Goal: Task Accomplishment & Management: Use online tool/utility

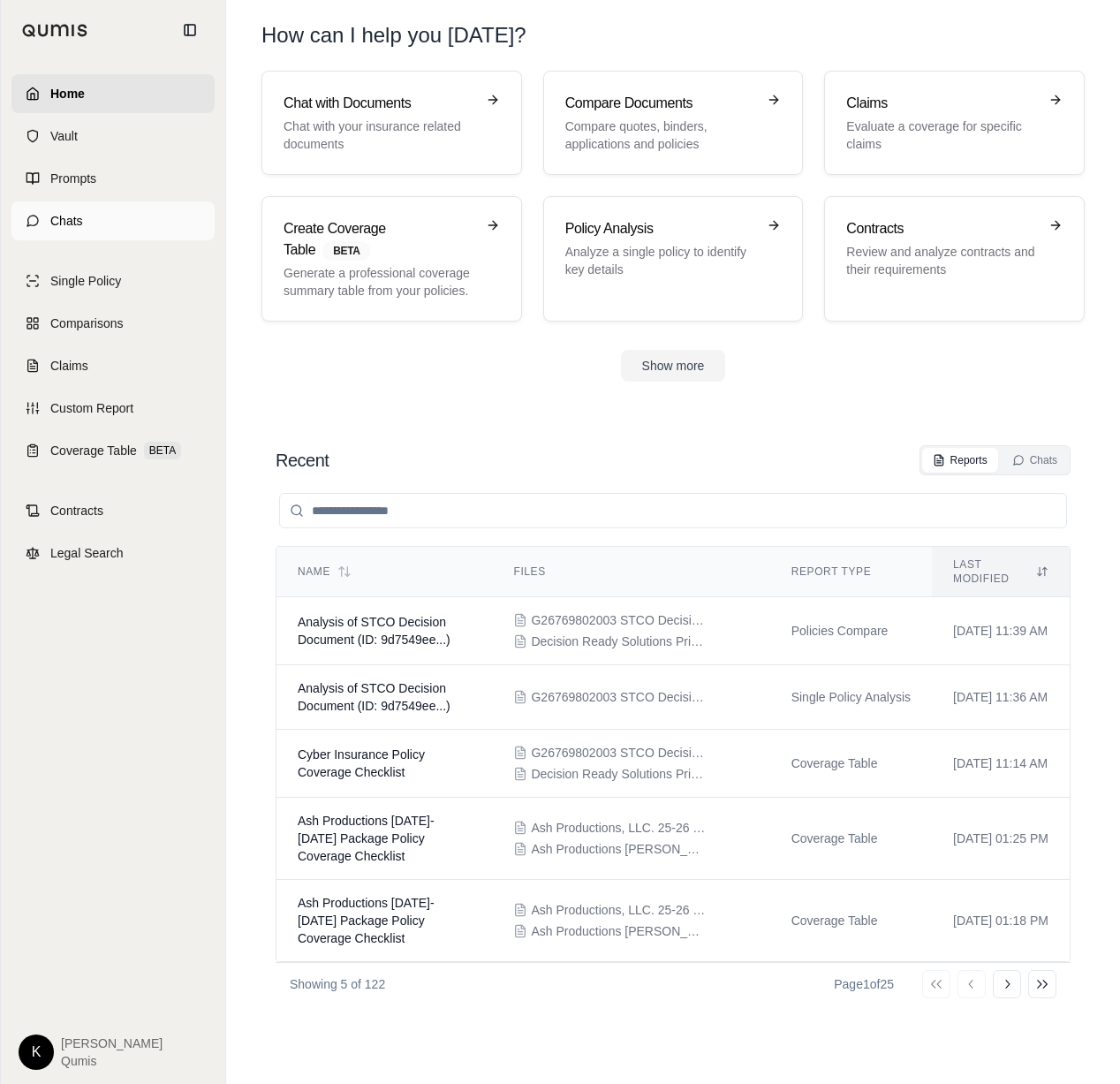
click at [94, 215] on link "Chats" at bounding box center [113, 221] width 203 height 39
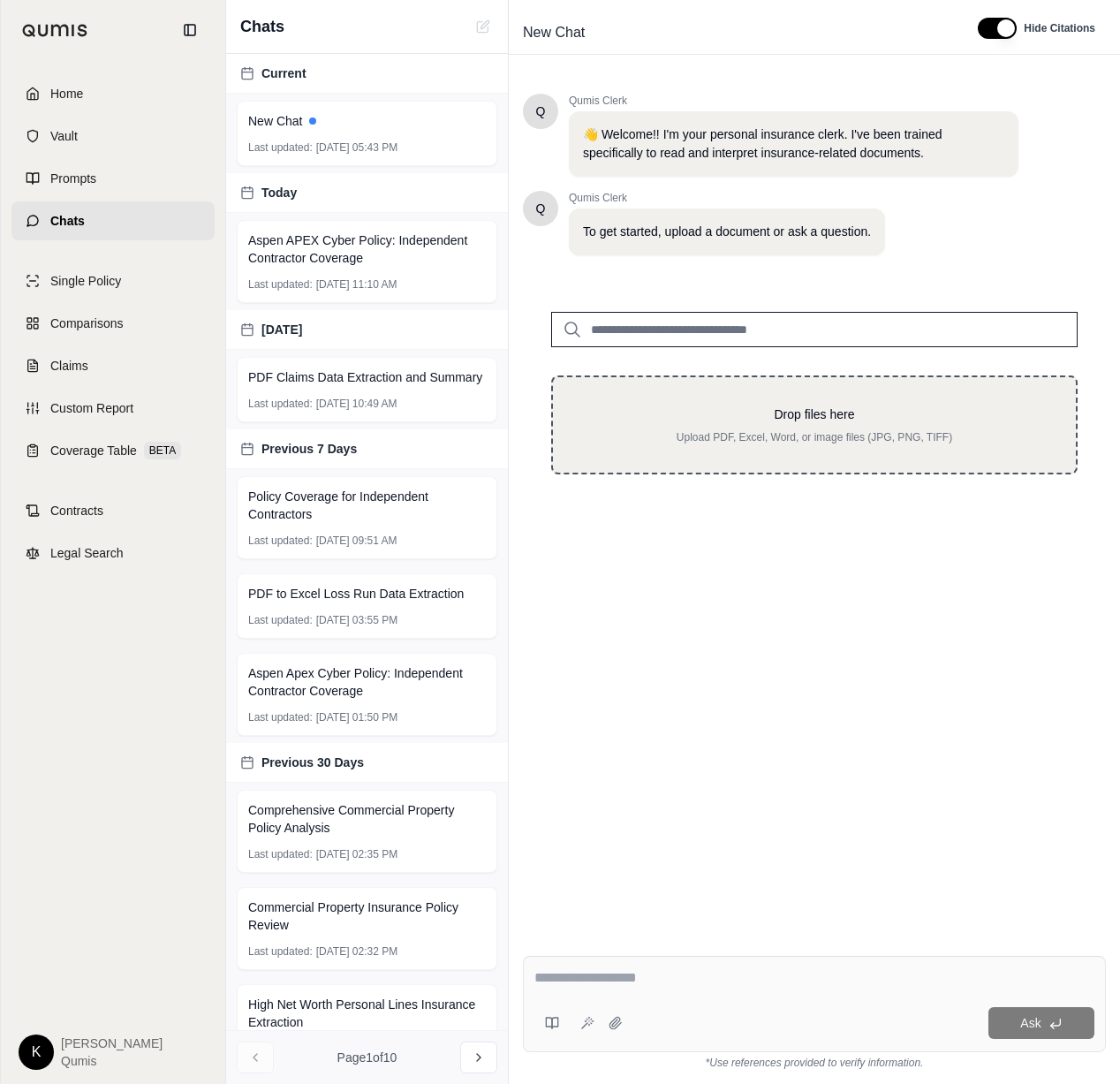
click at [789, 433] on p "Upload PDF, Excel, Word, or image files (JPG, PNG, TIFF)" at bounding box center [814, 438] width 466 height 14
type input "**********"
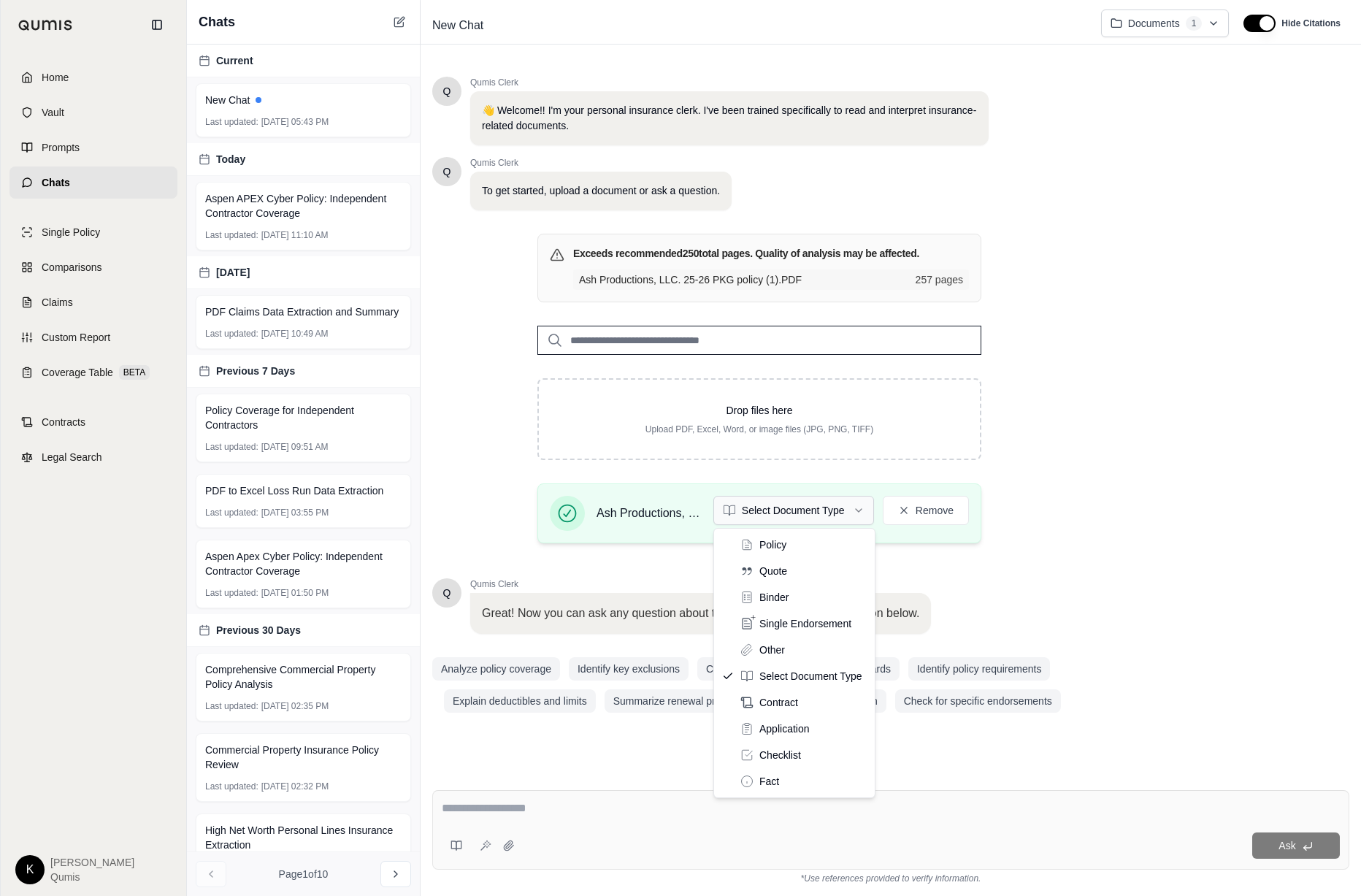
click at [838, 516] on html "Home Vault Prompts Chats Single Policy Comparisons Claims Custom Report Coverag…" at bounding box center [680, 448] width 1361 height 896
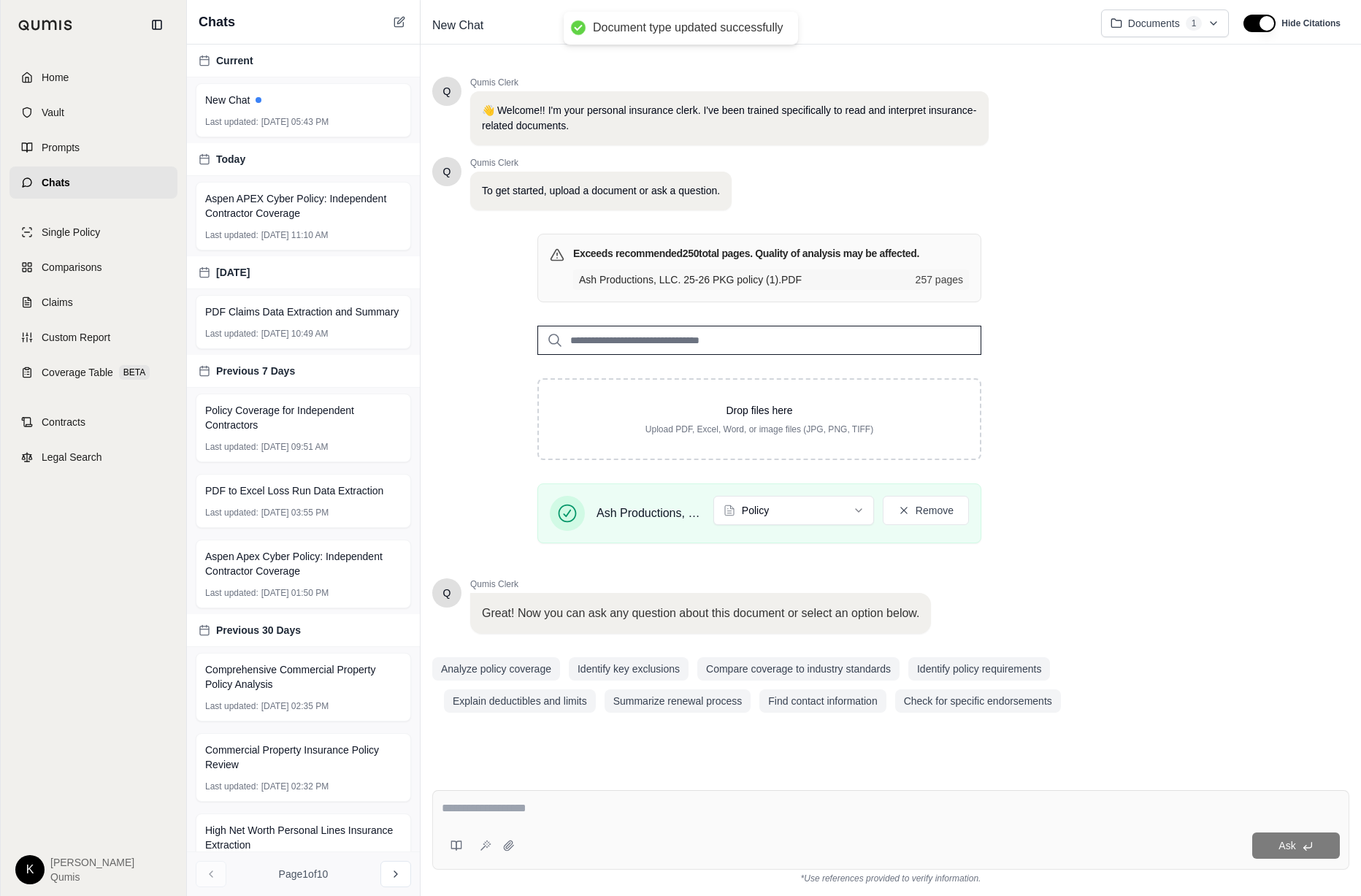
click at [493, 807] on textarea at bounding box center [890, 808] width 898 height 18
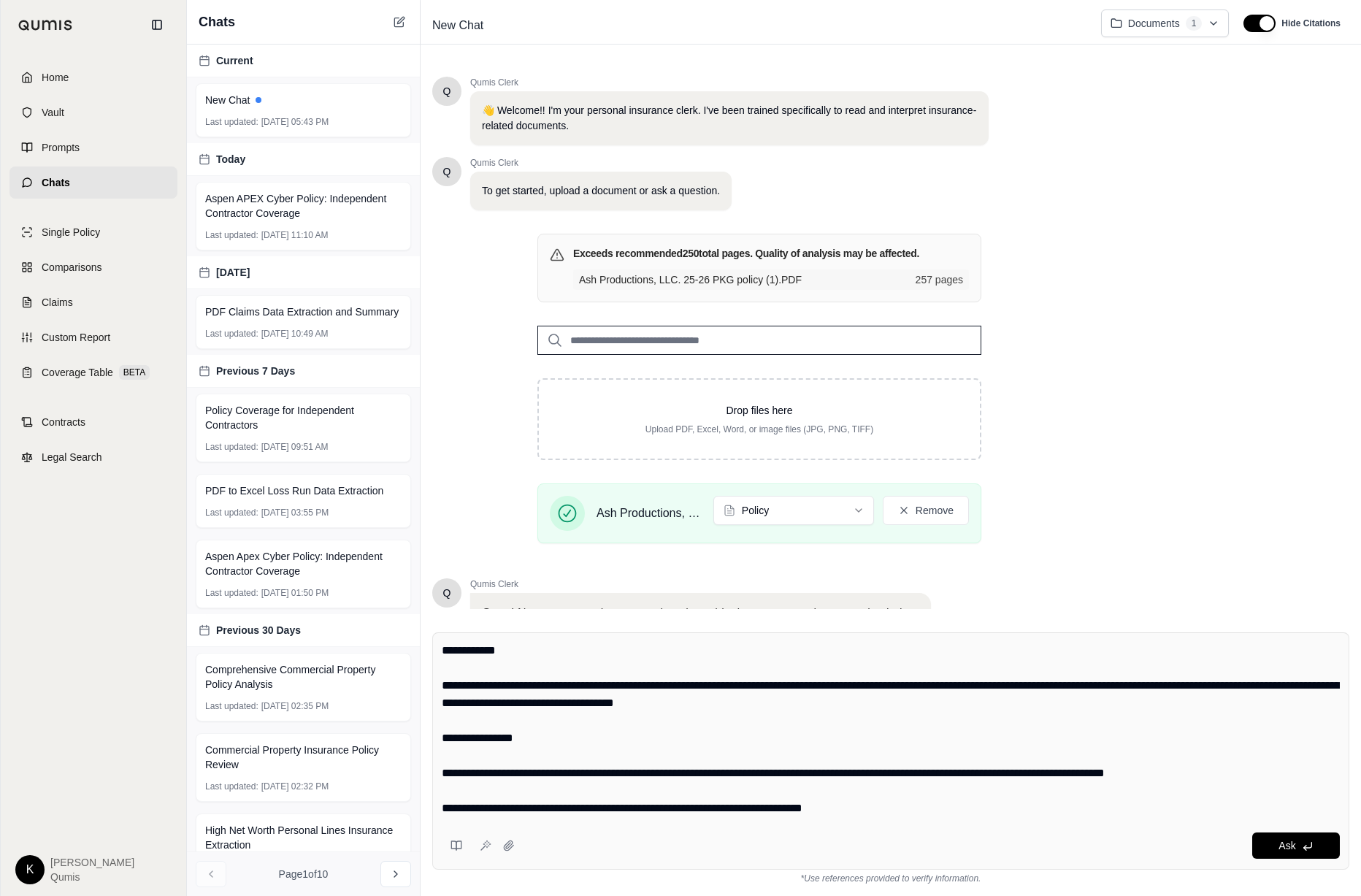
scroll to position [6324, 0]
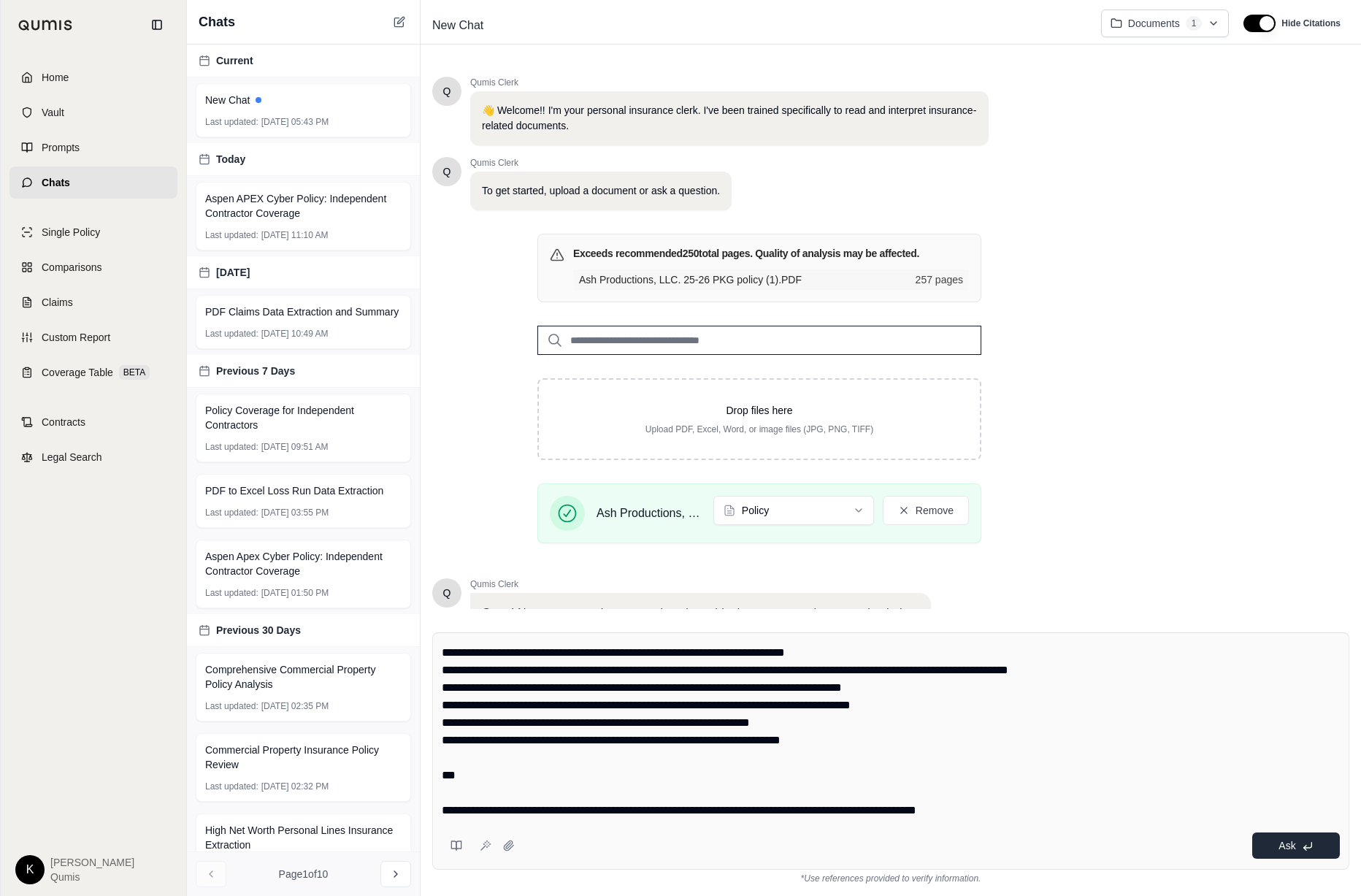
type textarea "**********"
click at [925, 850] on button "Ask" at bounding box center [1295, 846] width 88 height 27
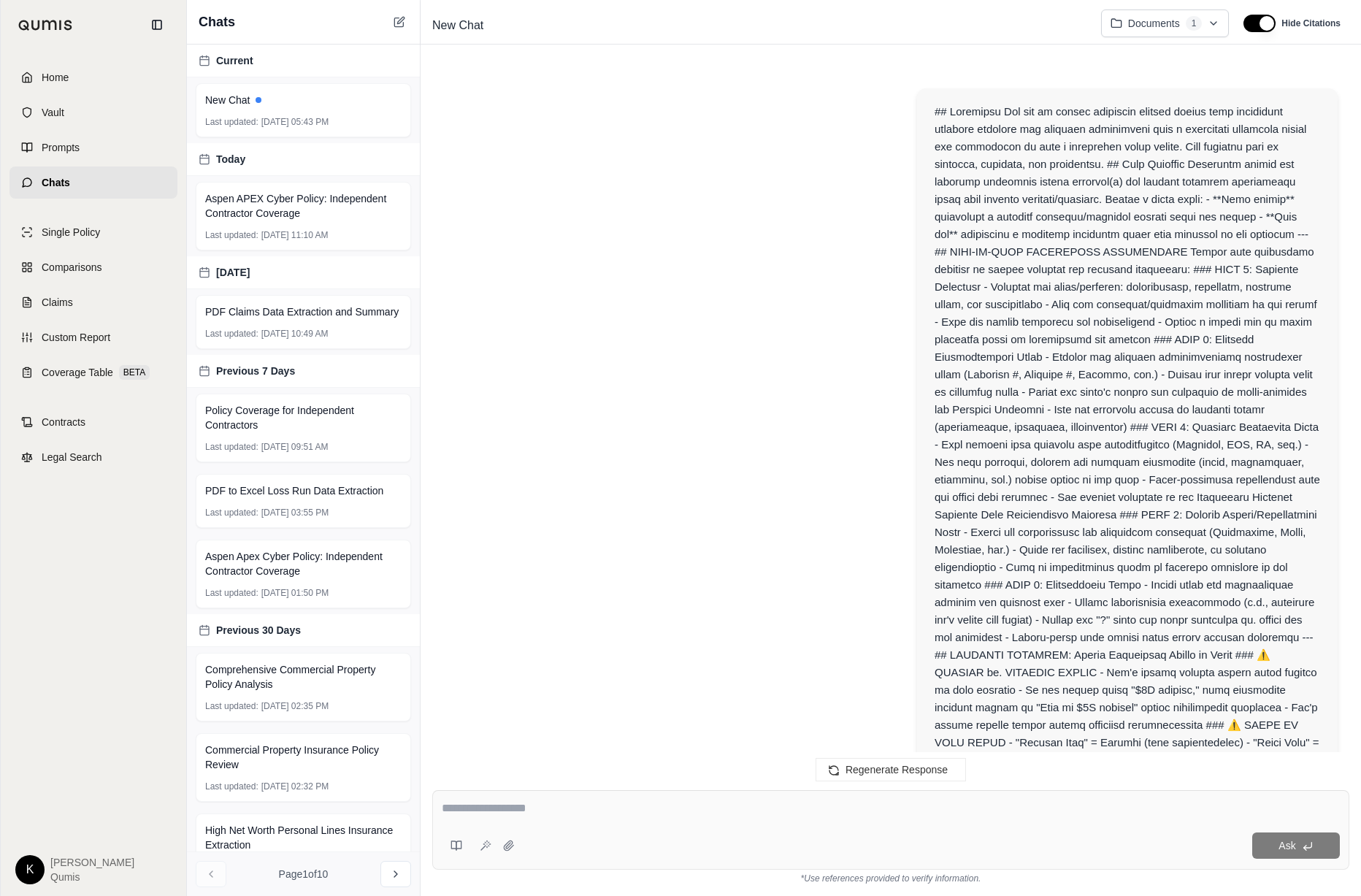
scroll to position [22424, 0]
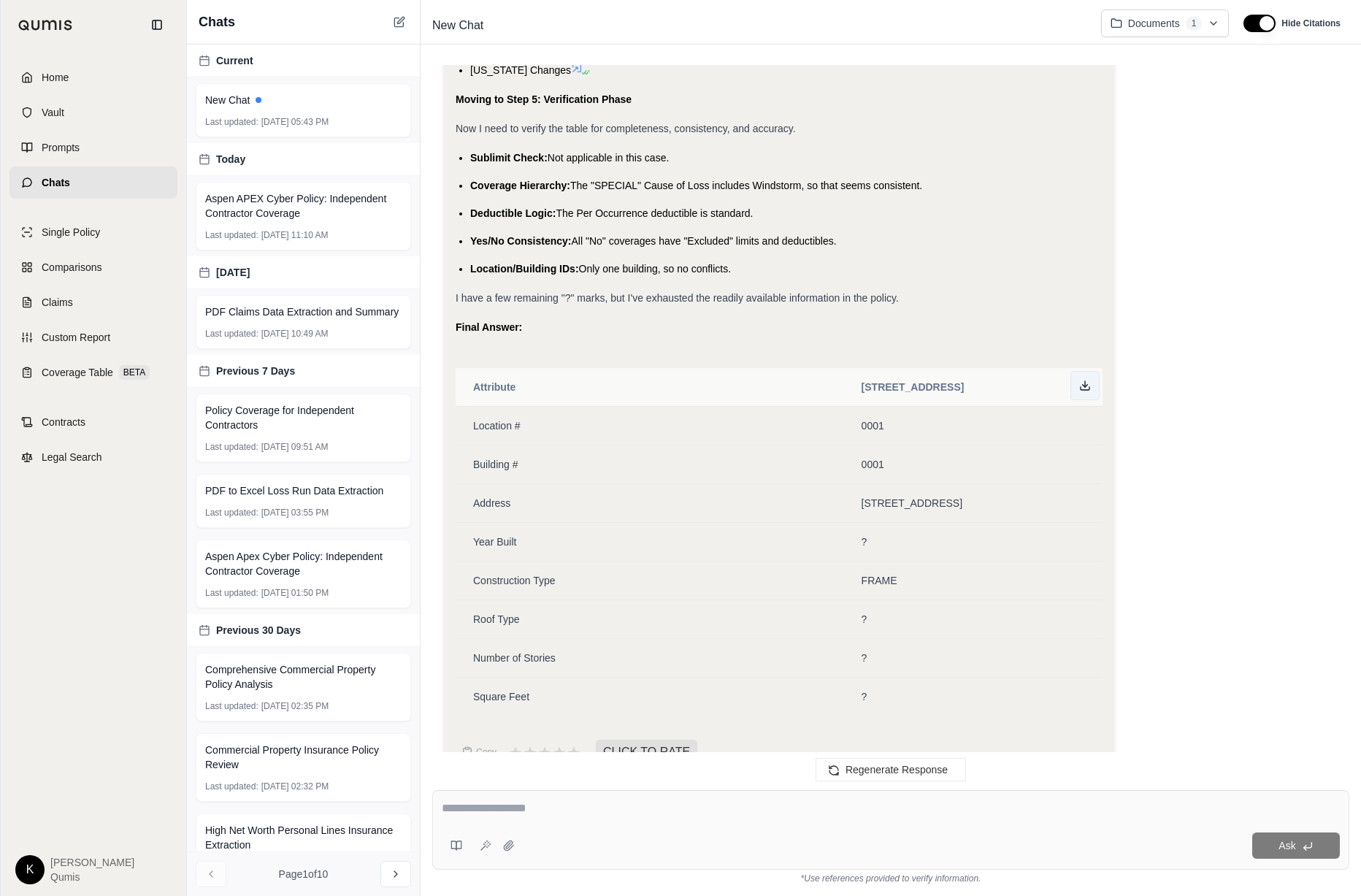
click at [925, 371] on button at bounding box center [1085, 385] width 29 height 29
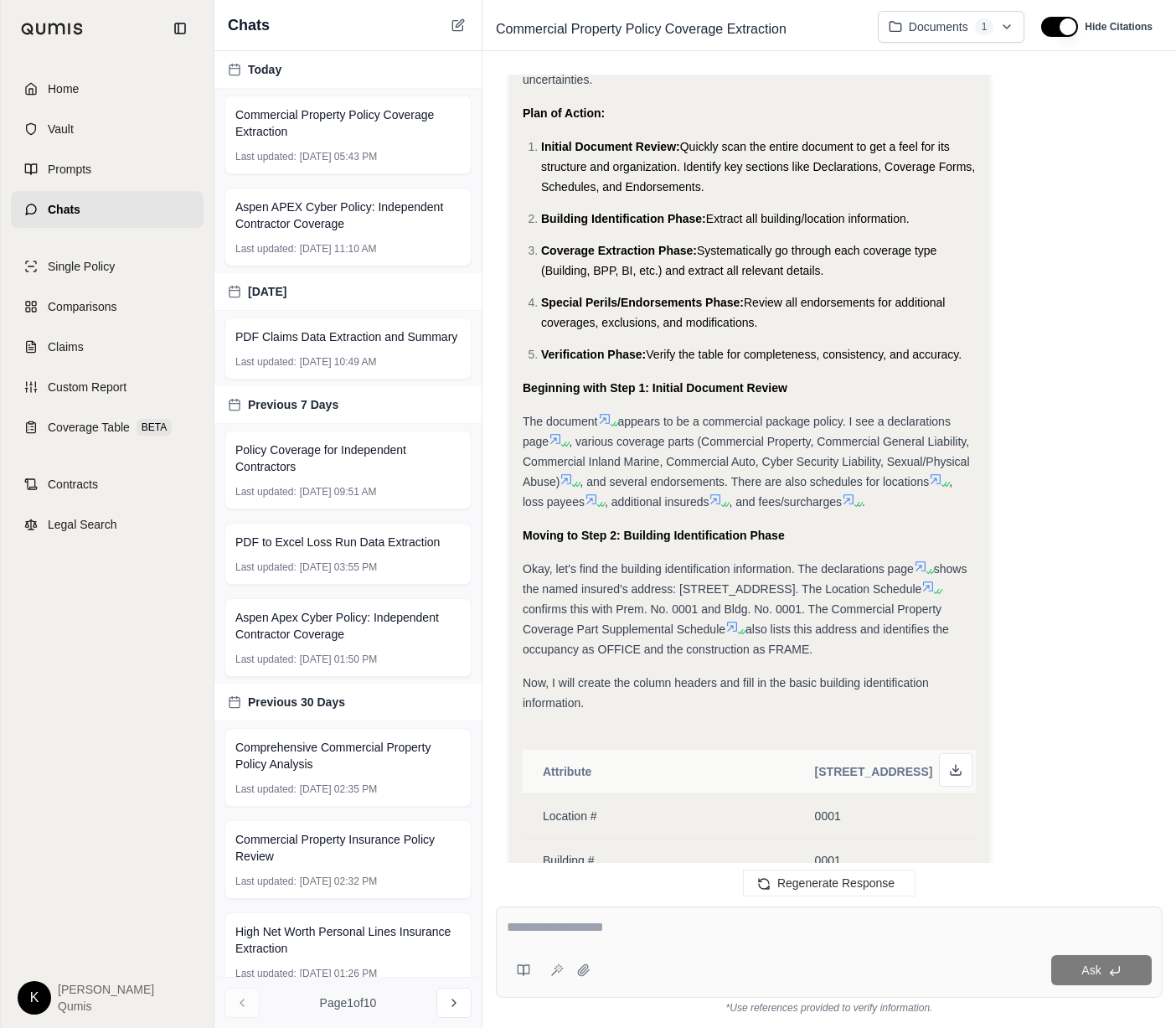
scroll to position [3534, 0]
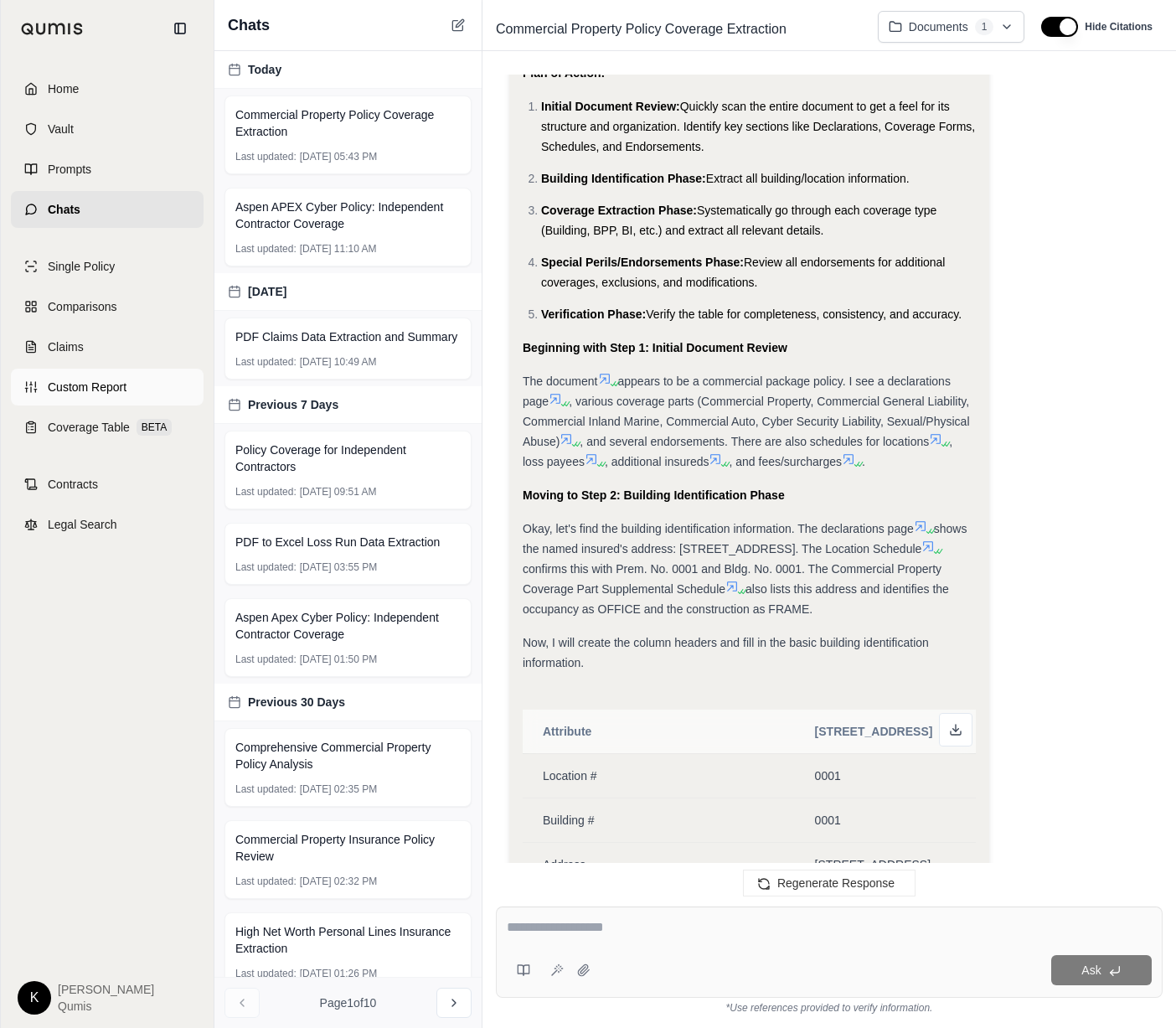
click at [98, 381] on span "Custom Report" at bounding box center [86, 387] width 79 height 17
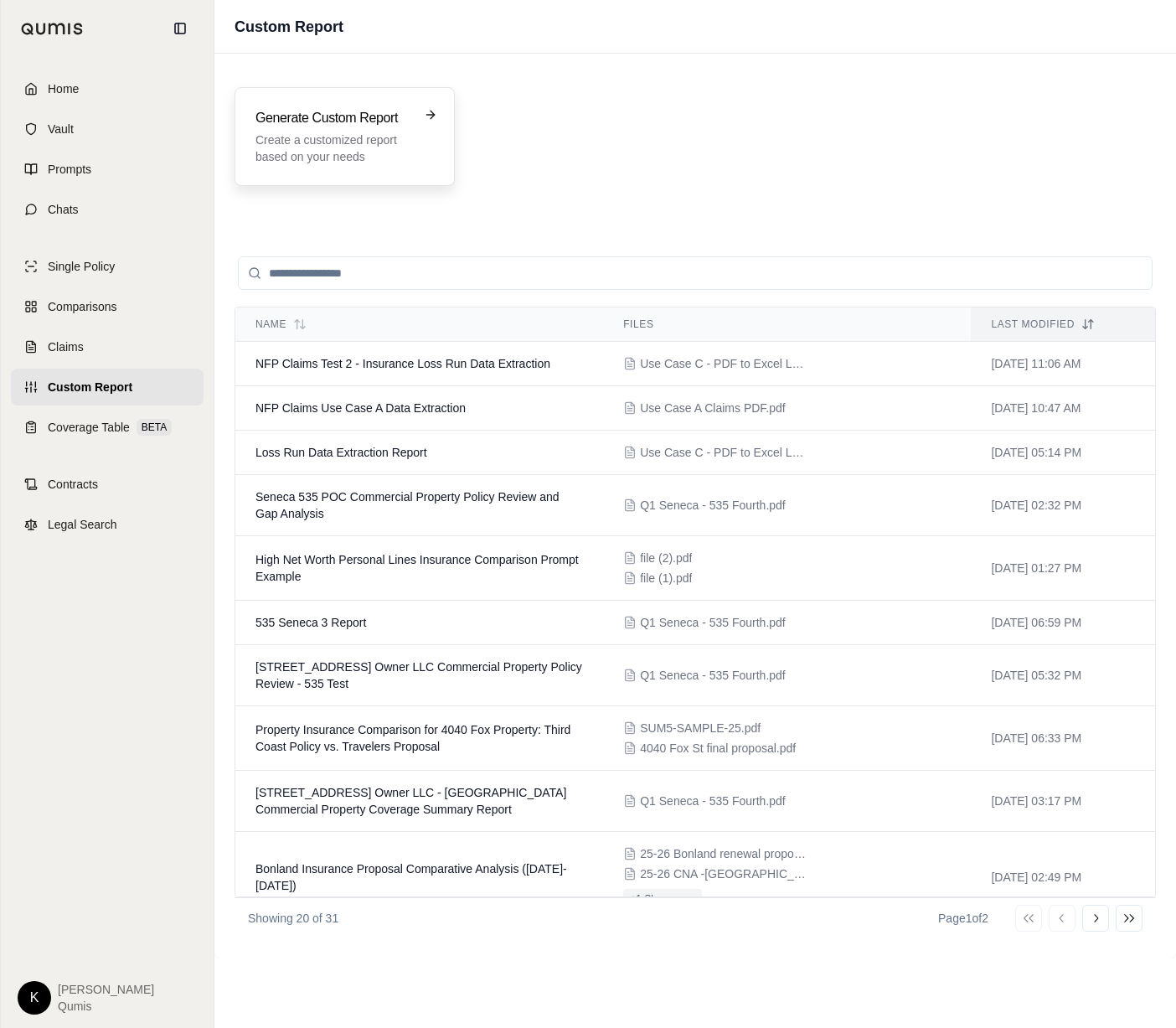
click at [430, 161] on div "Generate Custom Report Create a customized report based on your needs" at bounding box center [344, 136] width 178 height 57
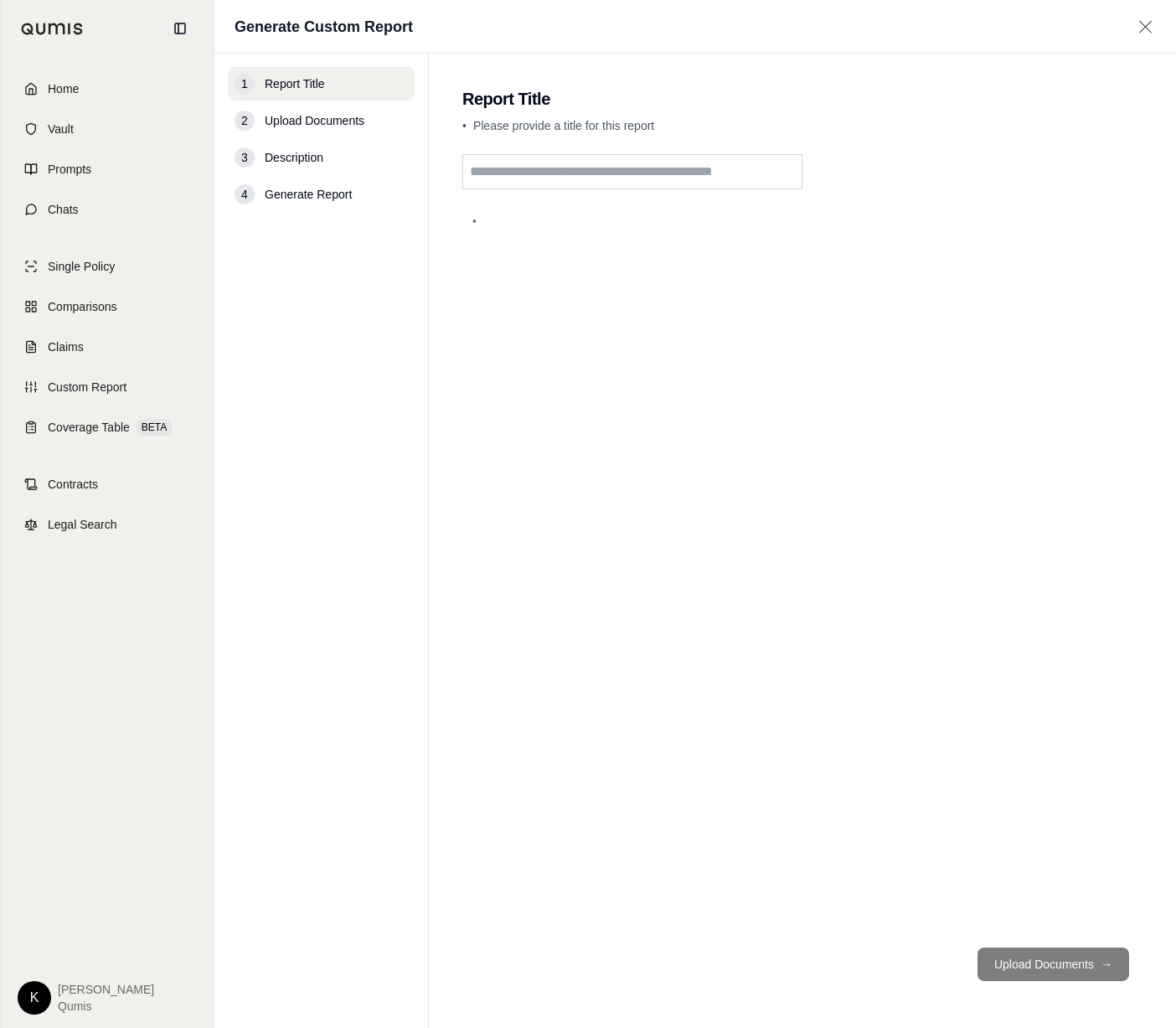
click at [563, 174] on input "text" at bounding box center [632, 172] width 340 height 36
type input "**********"
click at [1061, 962] on button "Upload Documents →" at bounding box center [1053, 965] width 151 height 34
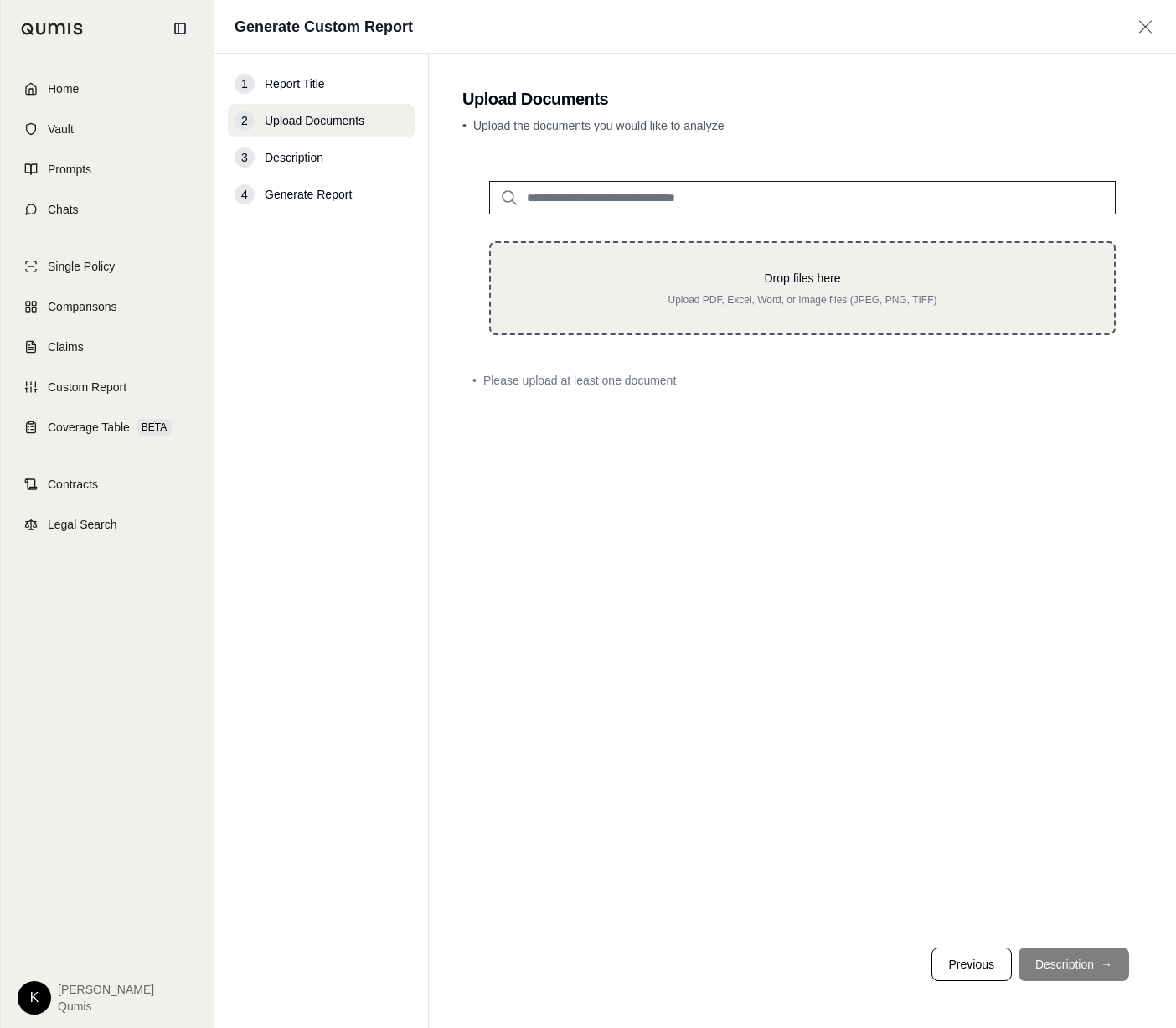
click at [659, 285] on p "Drop files here" at bounding box center [802, 278] width 570 height 17
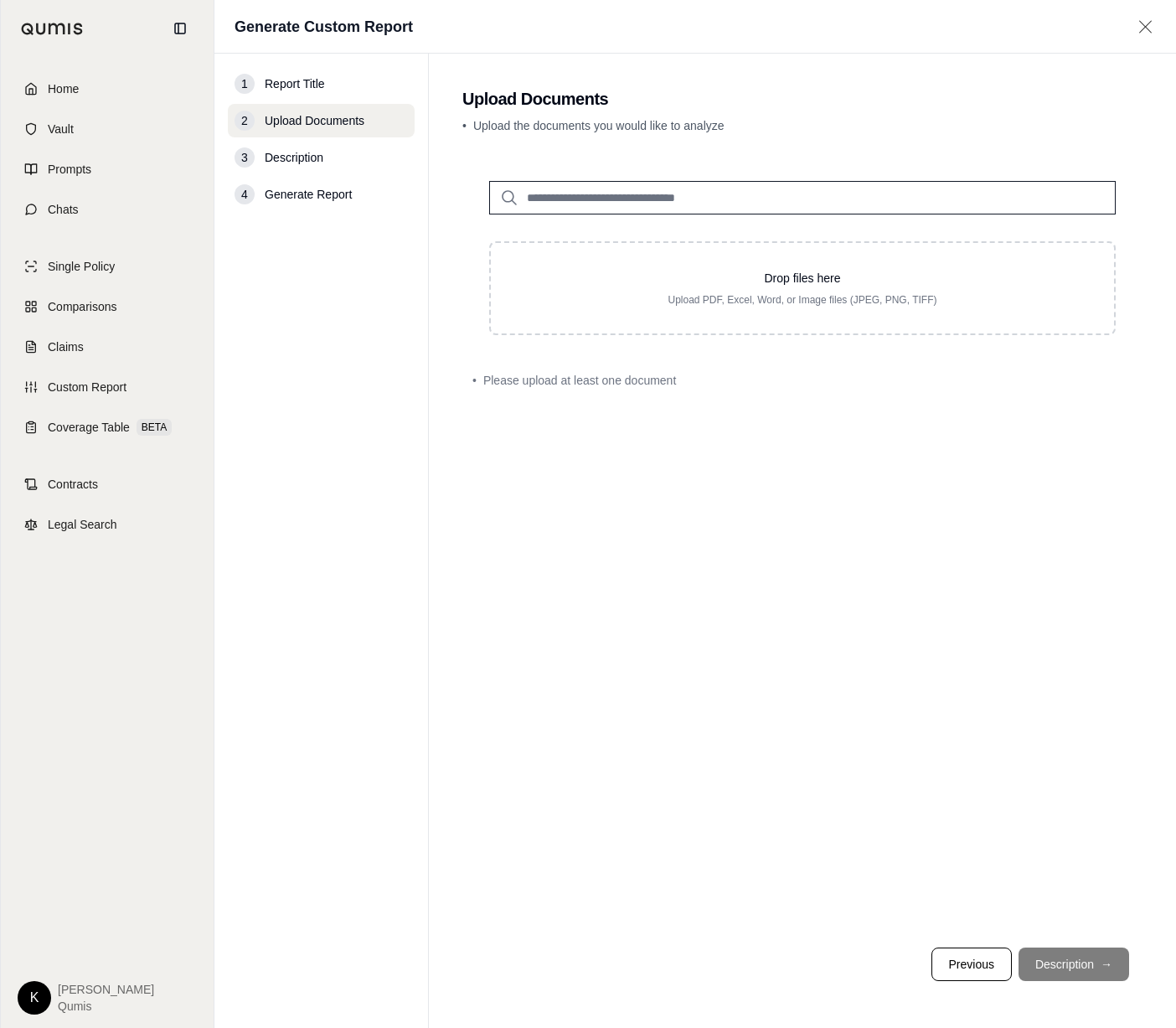
type input "**********"
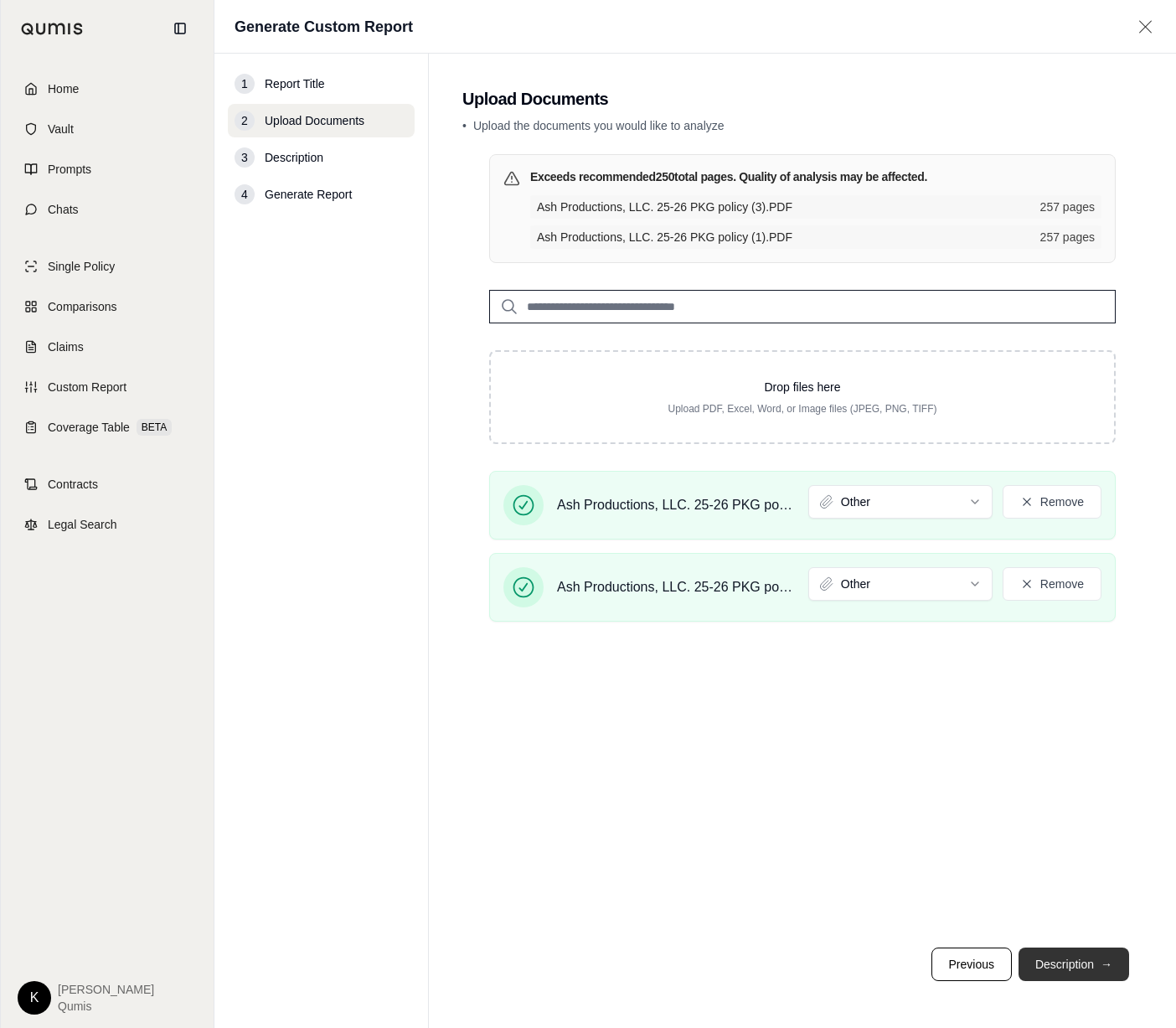
click at [1061, 964] on button "Description →" at bounding box center [1074, 965] width 111 height 34
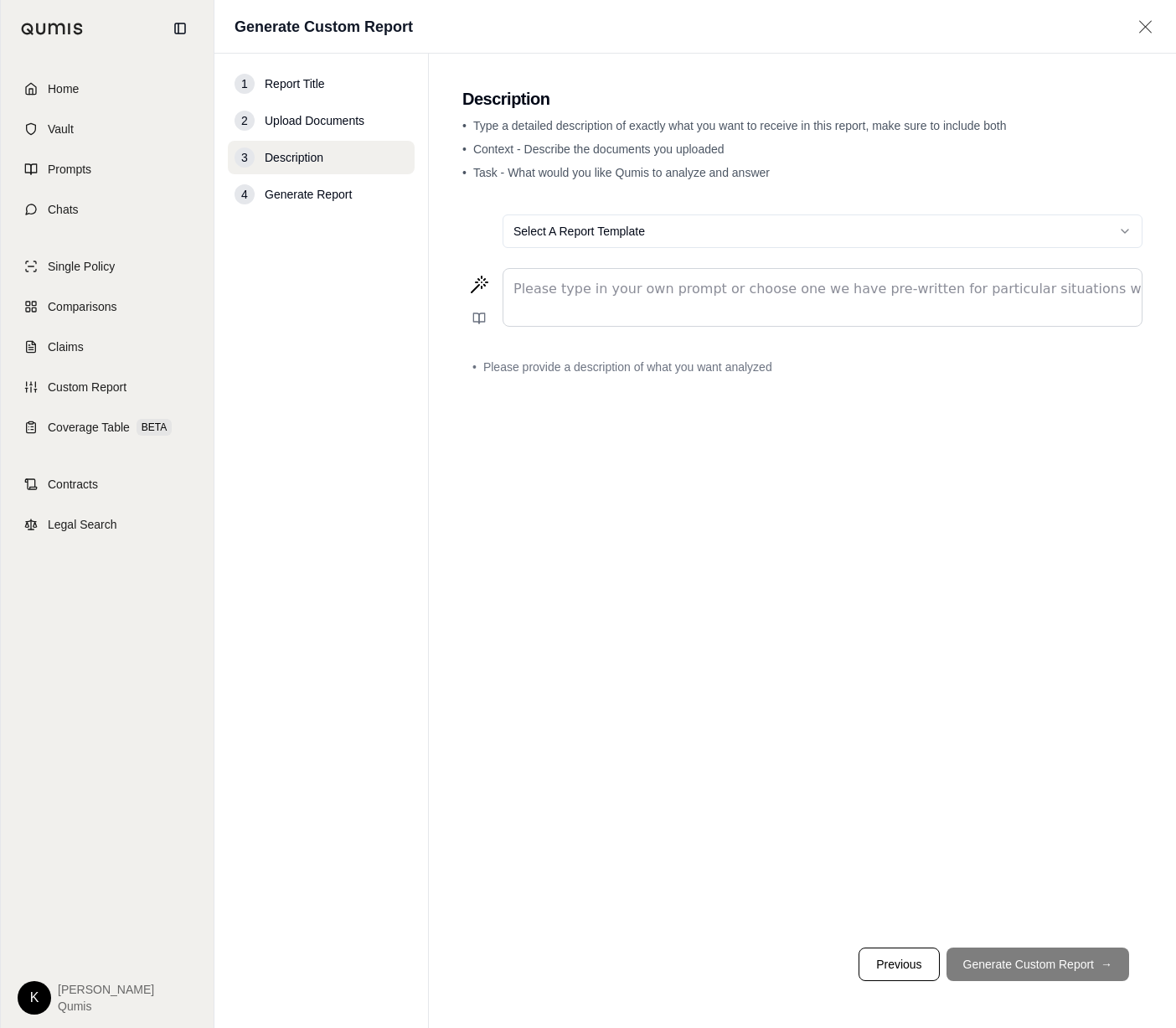
click at [551, 290] on p "editable markdown" at bounding box center [822, 289] width 618 height 20
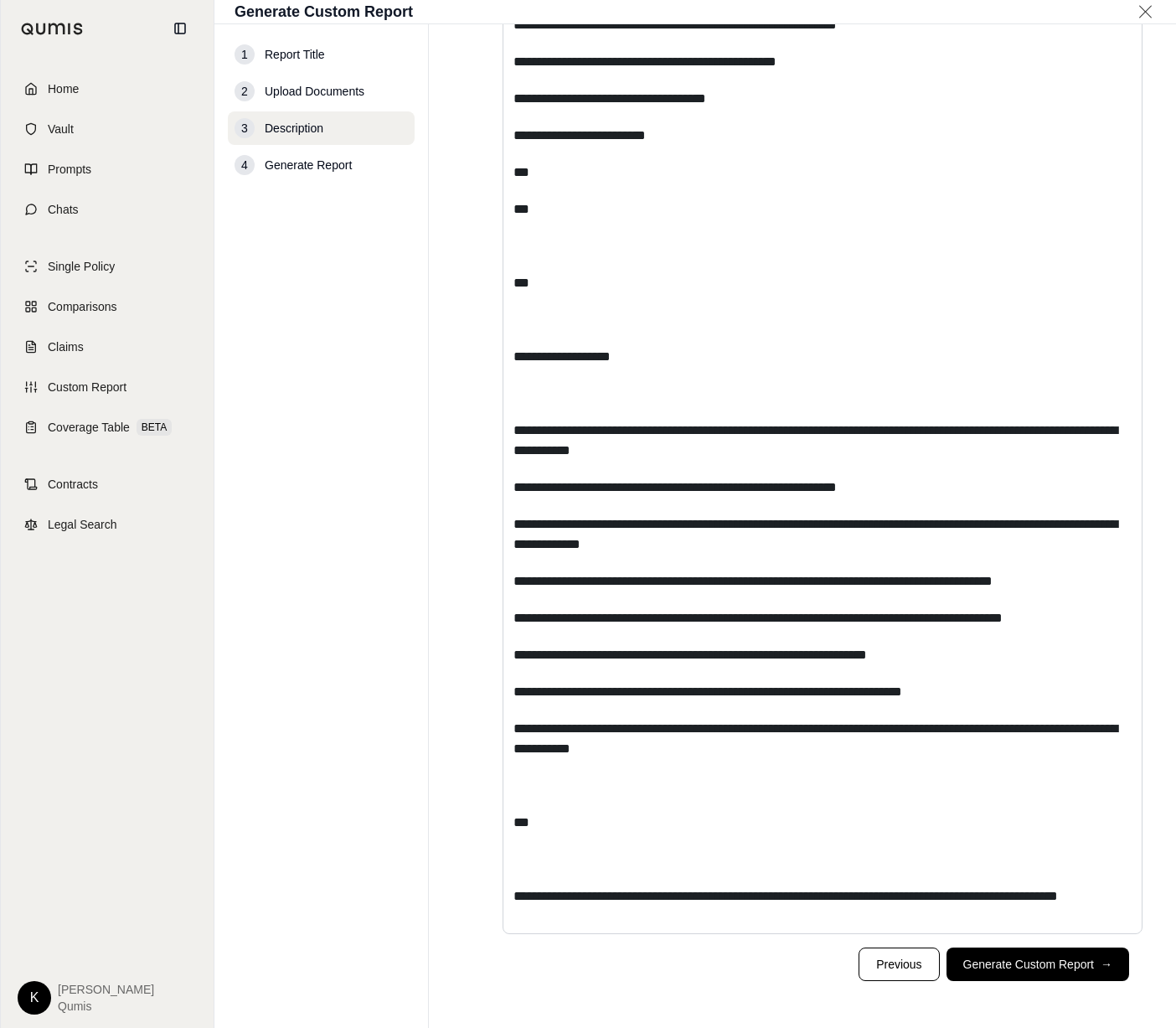
scroll to position [14898, 0]
click at [1061, 970] on button "Generate Custom Report →" at bounding box center [1038, 965] width 183 height 34
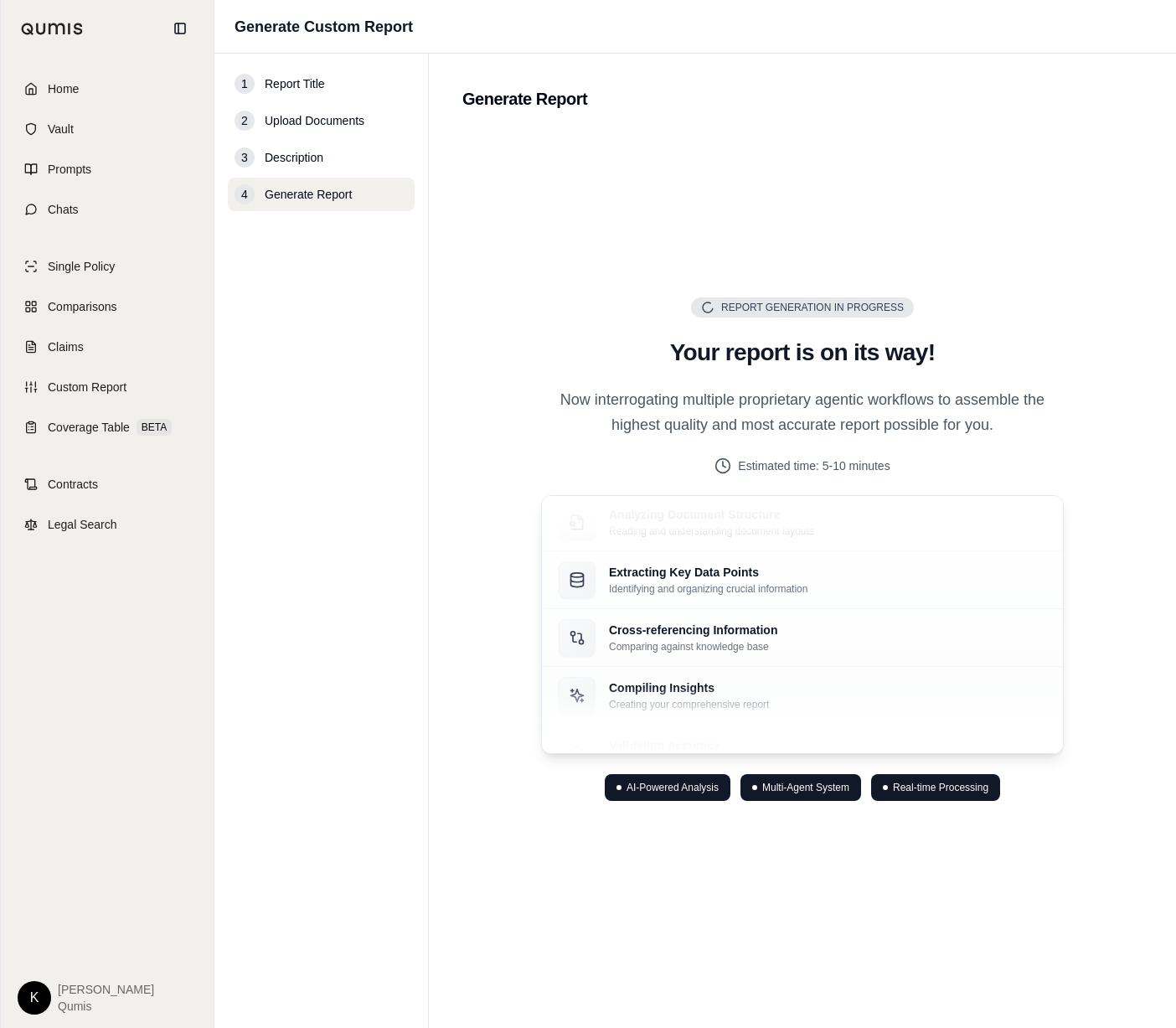
scroll to position [0, 0]
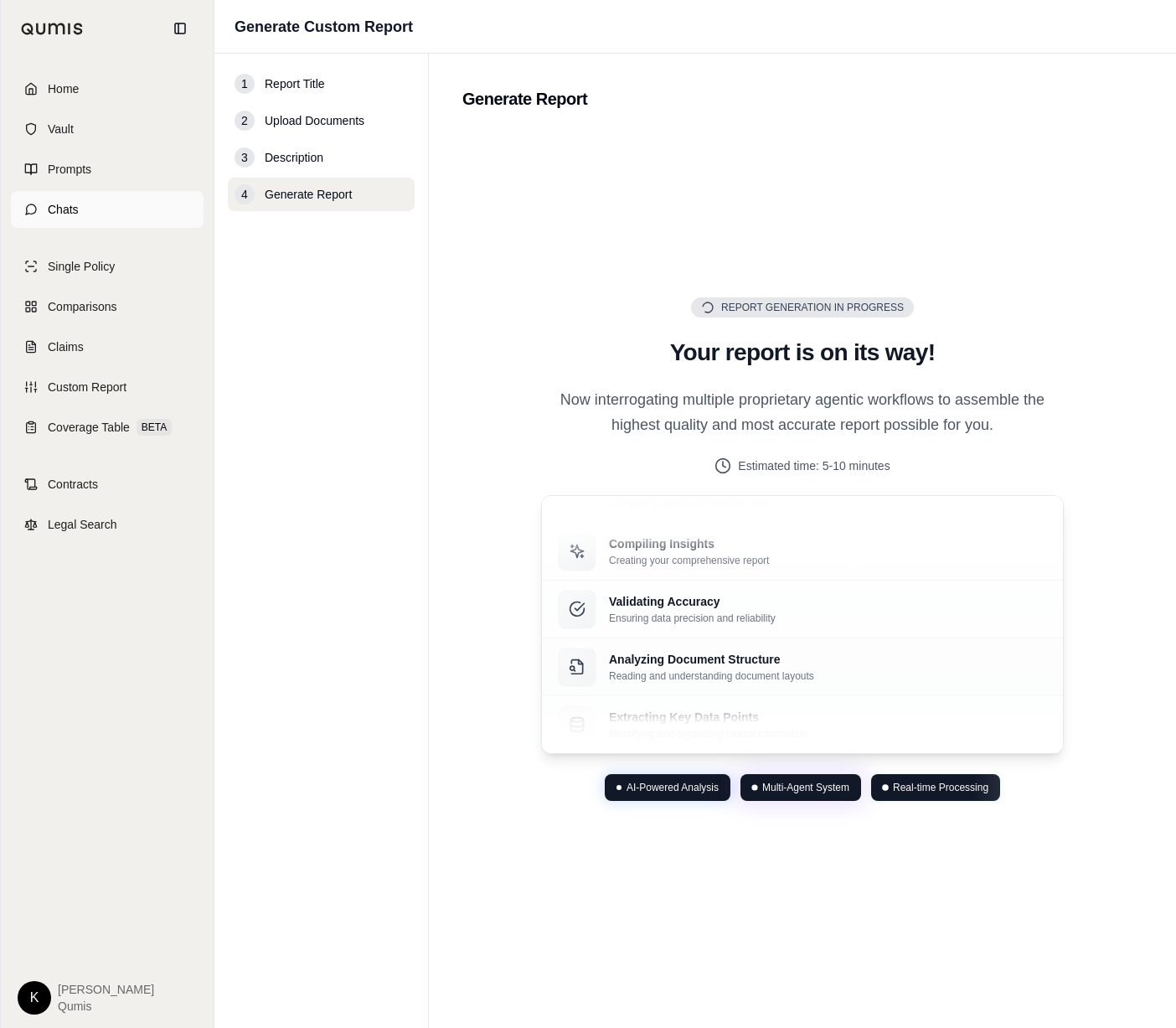
click at [64, 203] on span "Chats" at bounding box center [63, 210] width 31 height 17
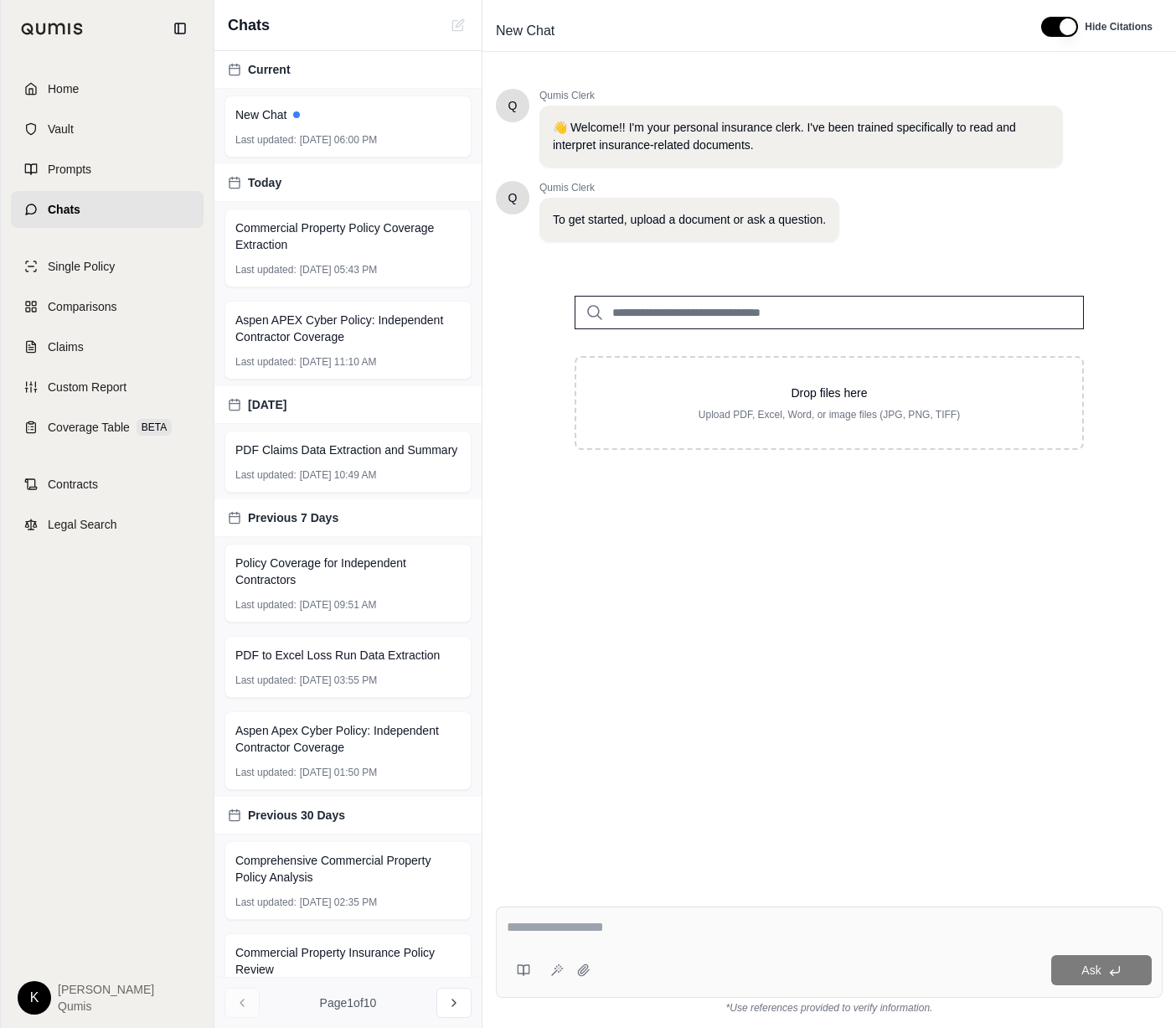
click at [697, 308] on input "search" at bounding box center [829, 313] width 509 height 34
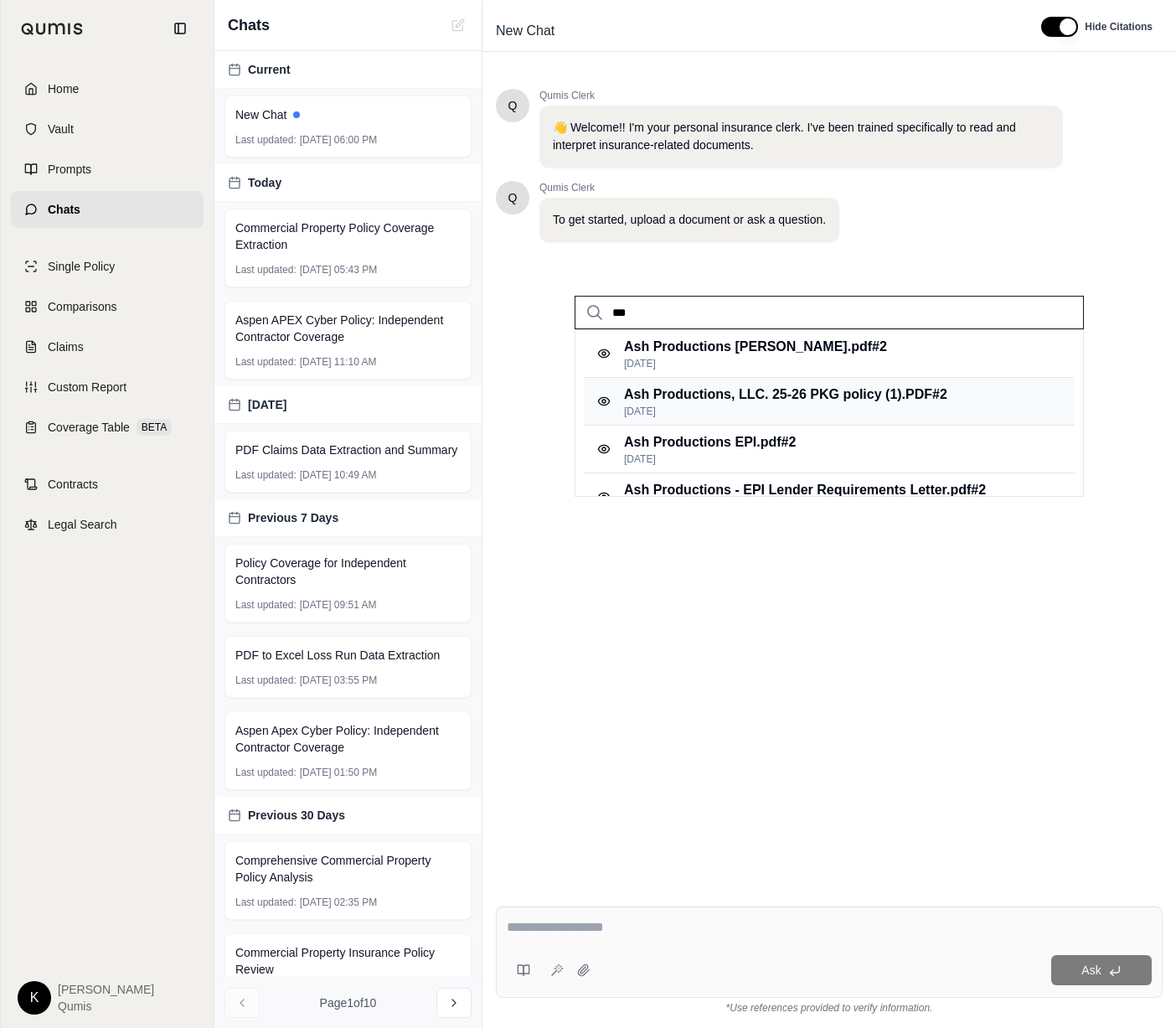
type input "***"
click at [978, 406] on div "Ash Productions, LLC. 25-26 PKG policy (1).PDF #2 [DATE]" at bounding box center [829, 402] width 491 height 47
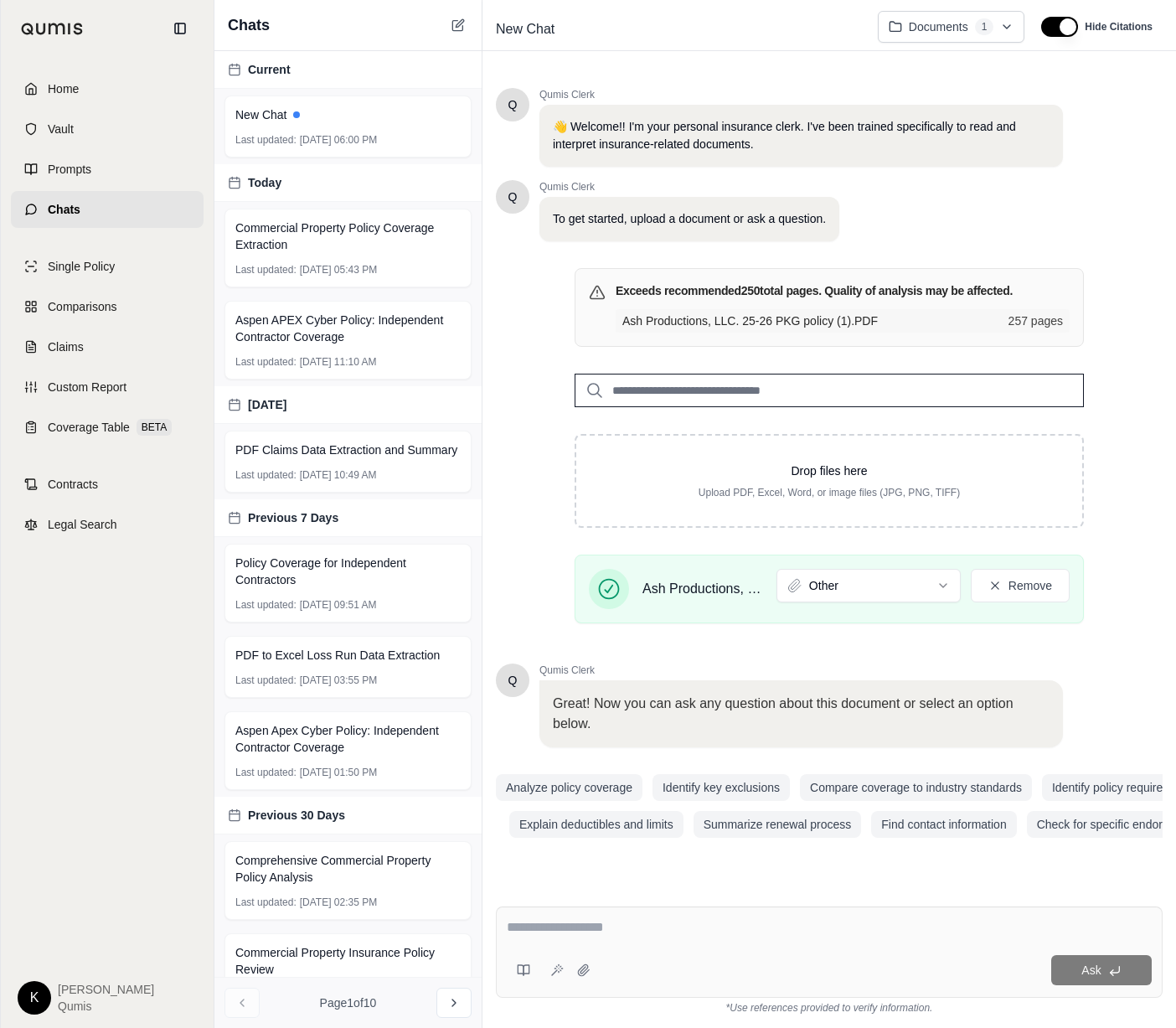
click at [687, 924] on textarea at bounding box center [829, 927] width 645 height 20
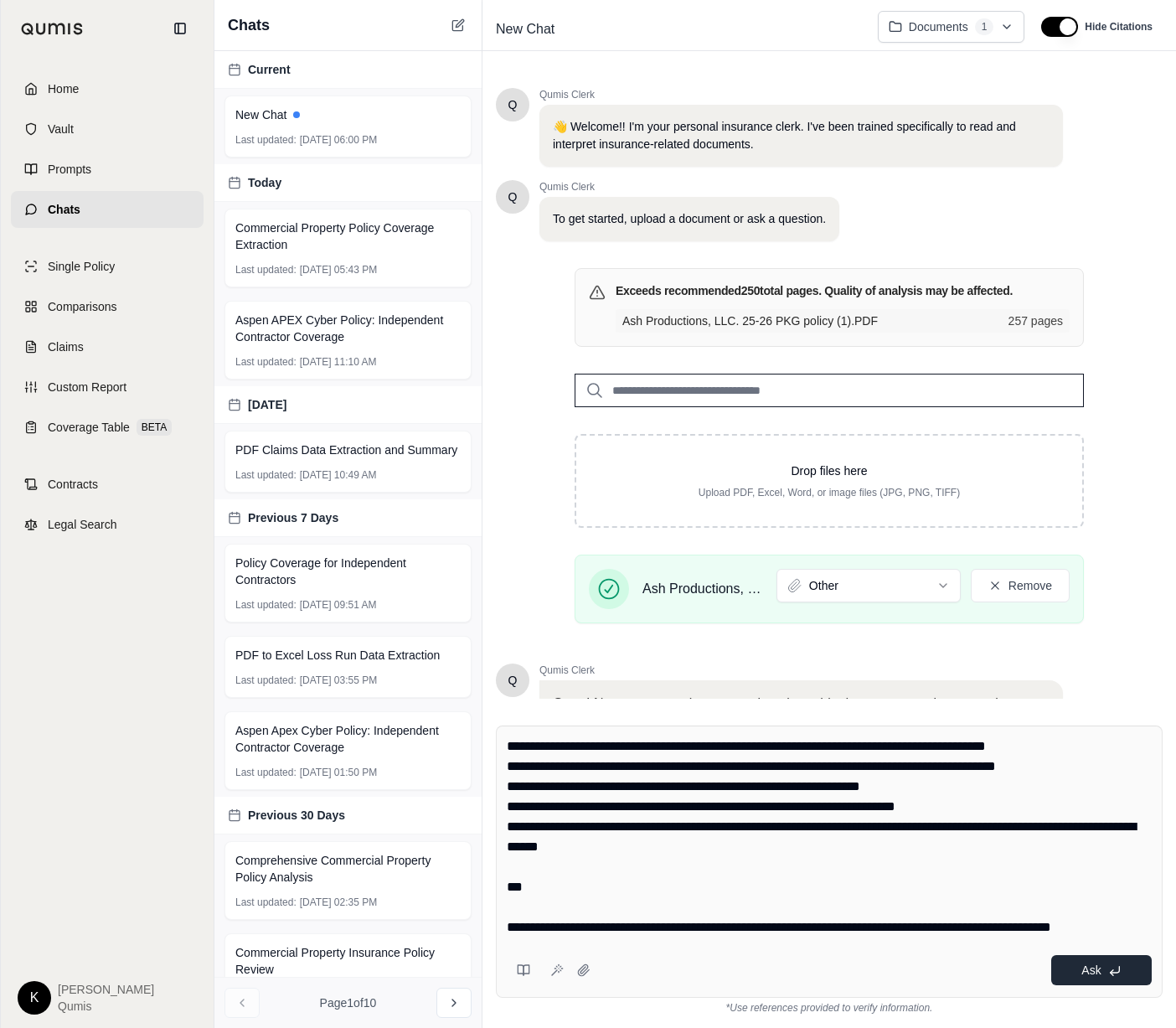
type textarea "**********"
click at [1061, 971] on span "Ask" at bounding box center [1091, 971] width 19 height 14
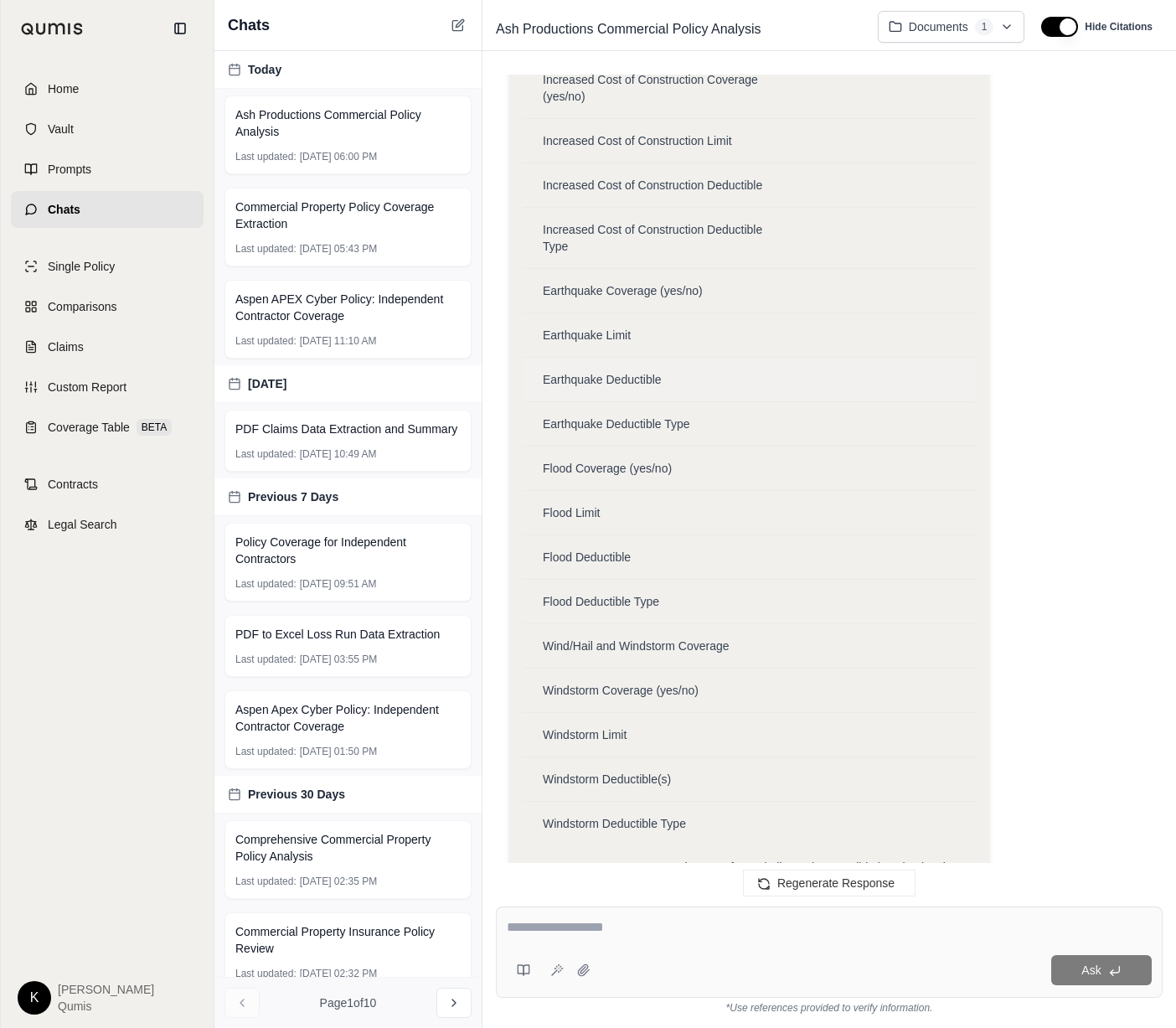
scroll to position [7846, 0]
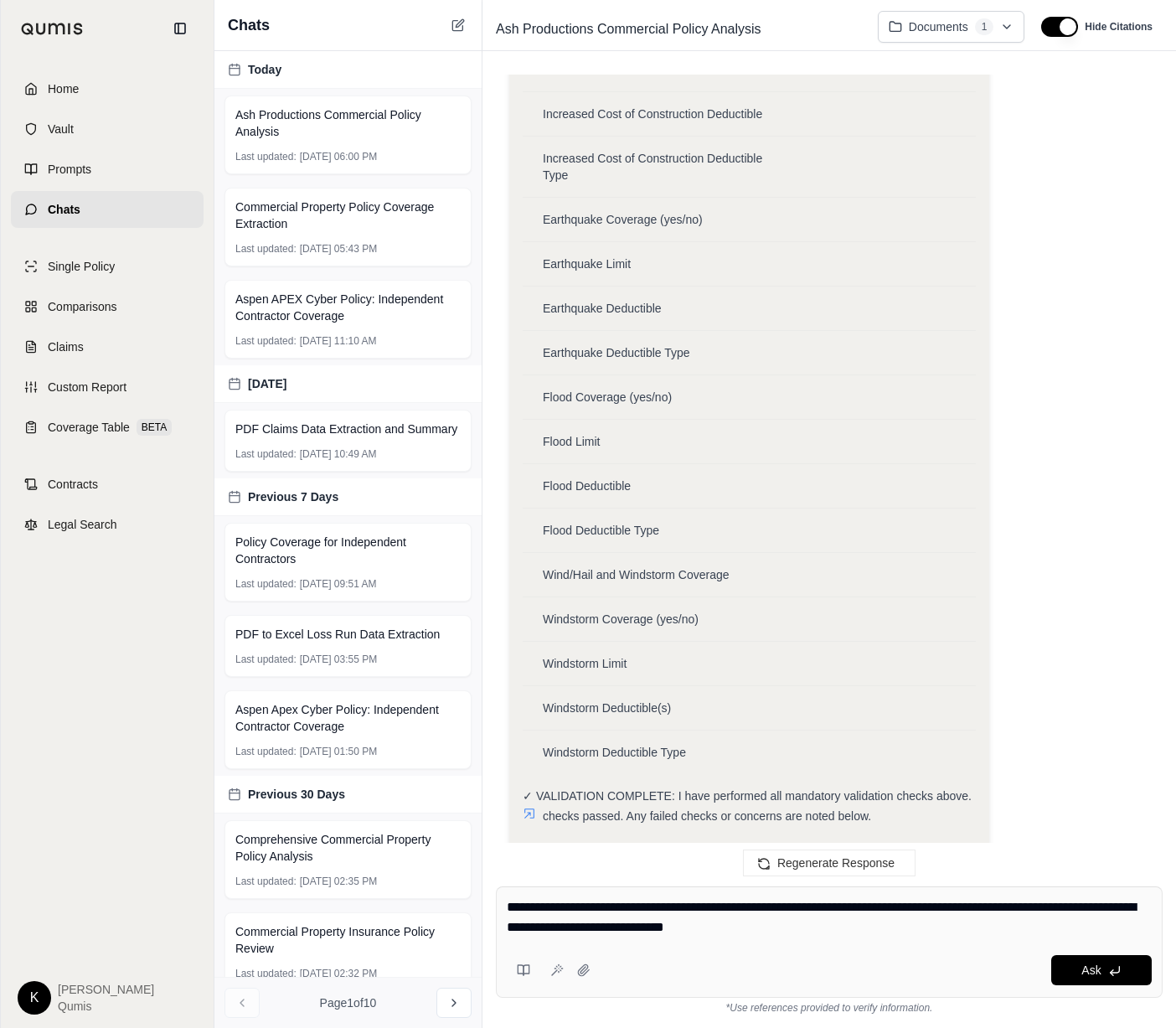
type textarea "**********"
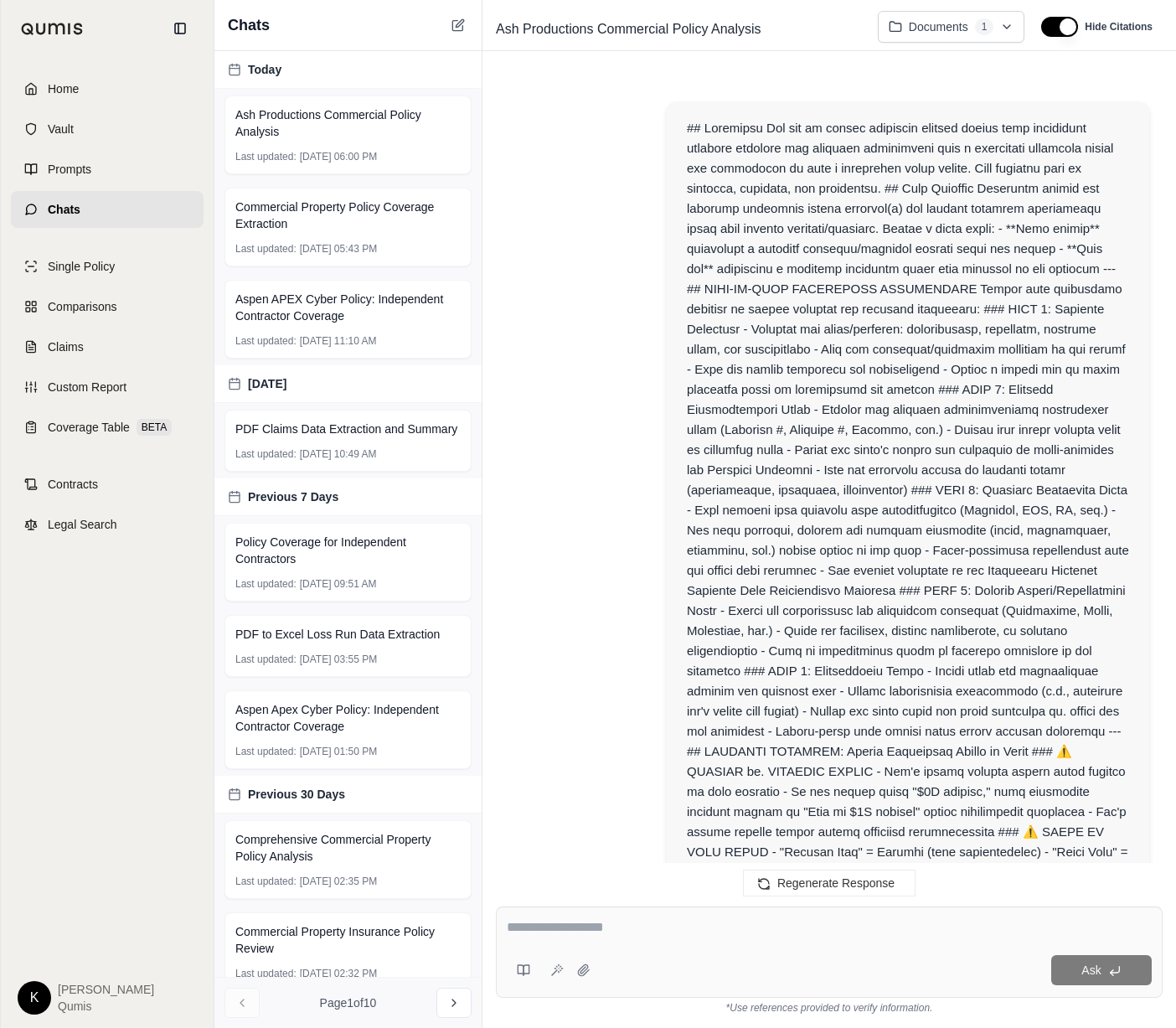
scroll to position [15270, 0]
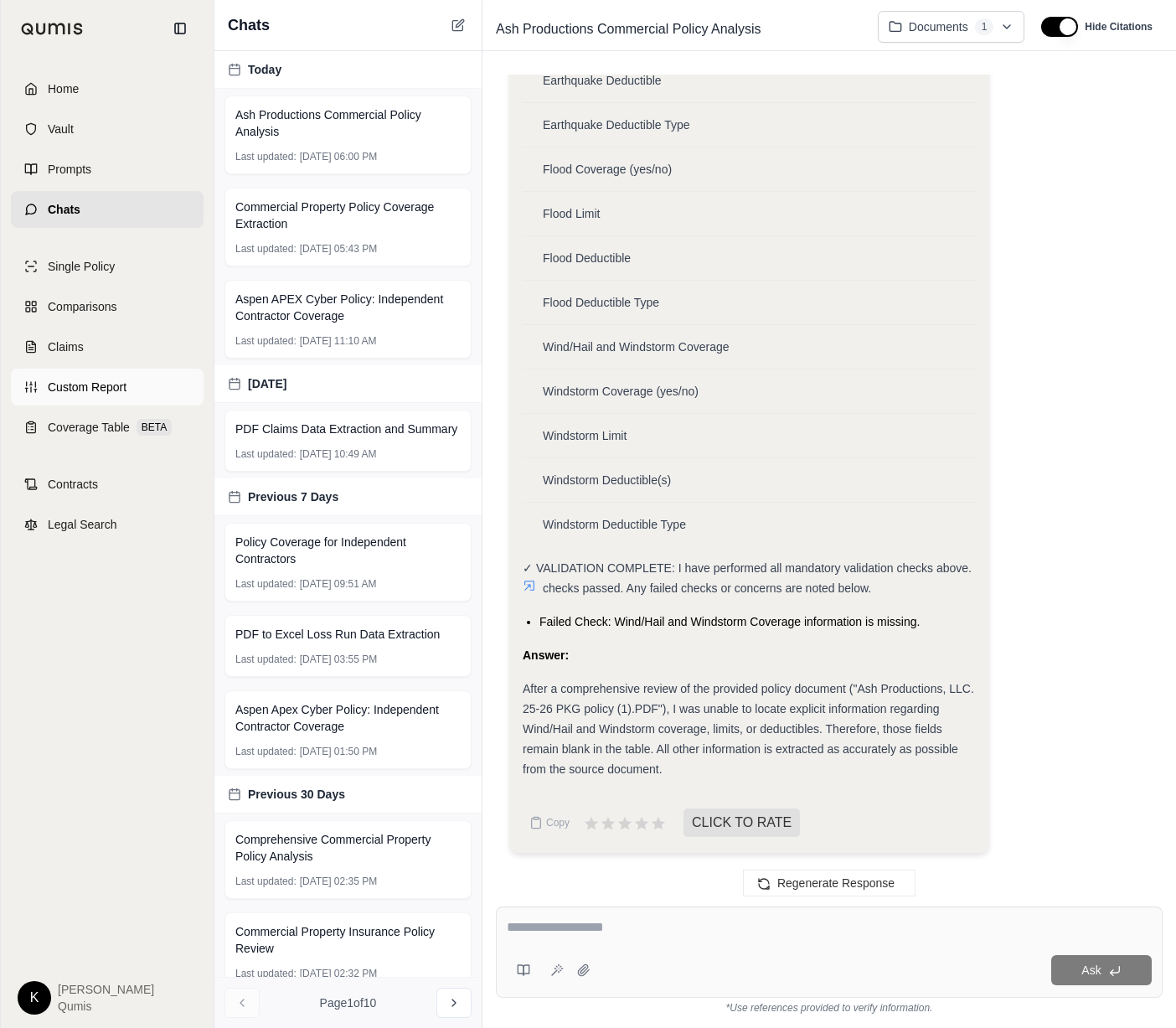
click at [139, 396] on link "Custom Report" at bounding box center [107, 387] width 193 height 37
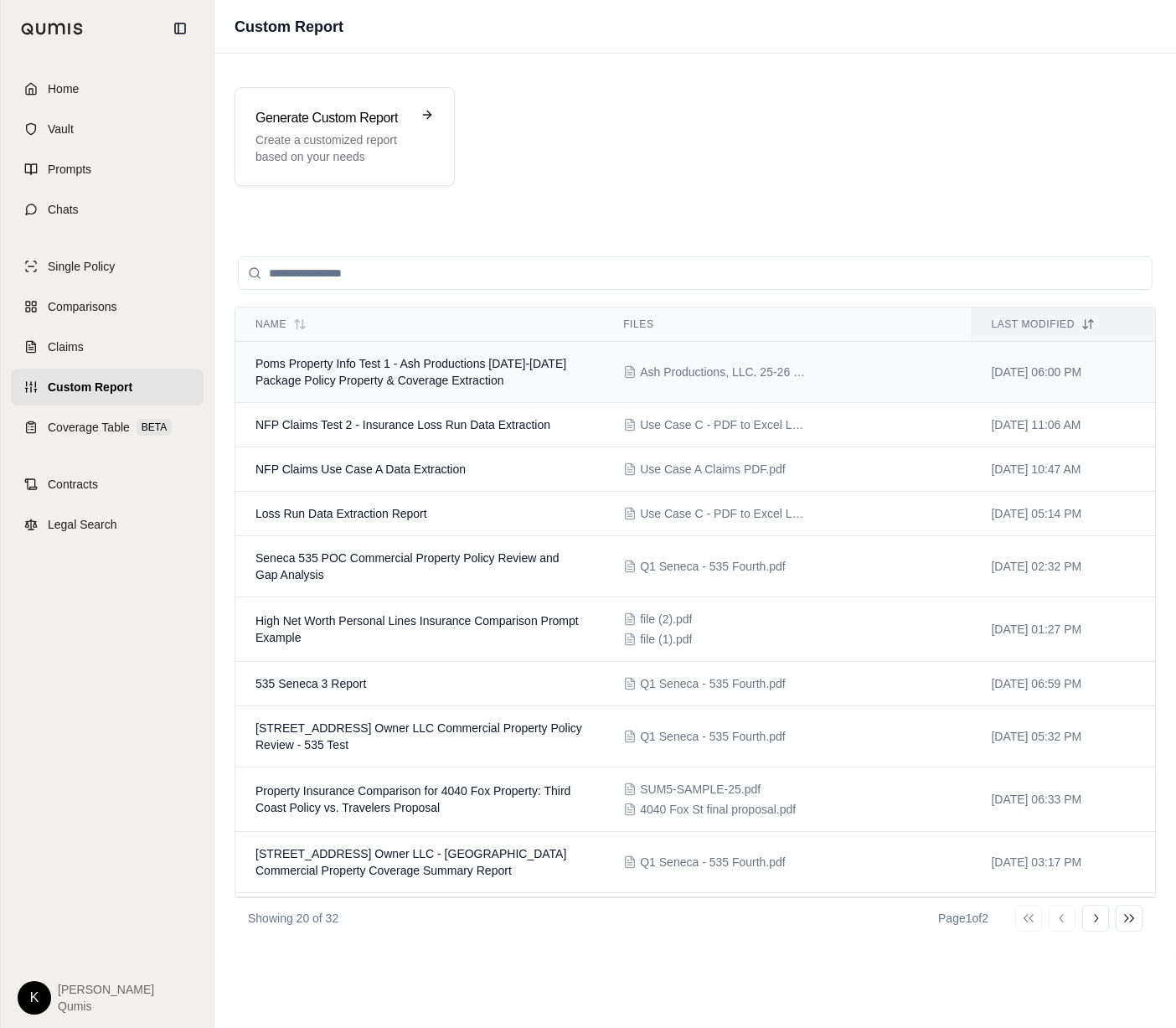
click at [307, 369] on span "Poms Property Info Test 1 - Ash Productions [DATE]-[DATE] Package Policy Proper…" at bounding box center [411, 372] width 311 height 30
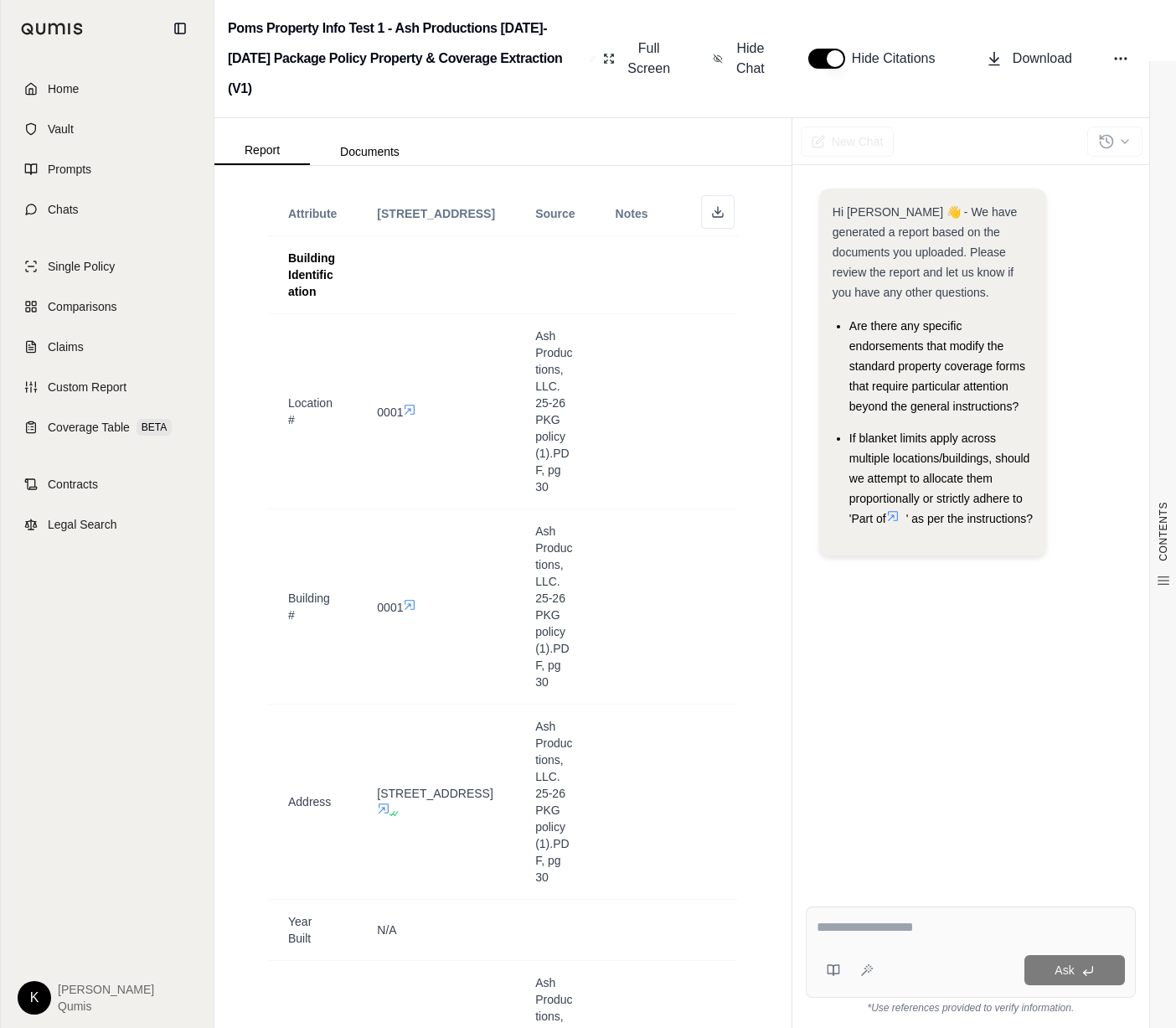
scroll to position [747, 0]
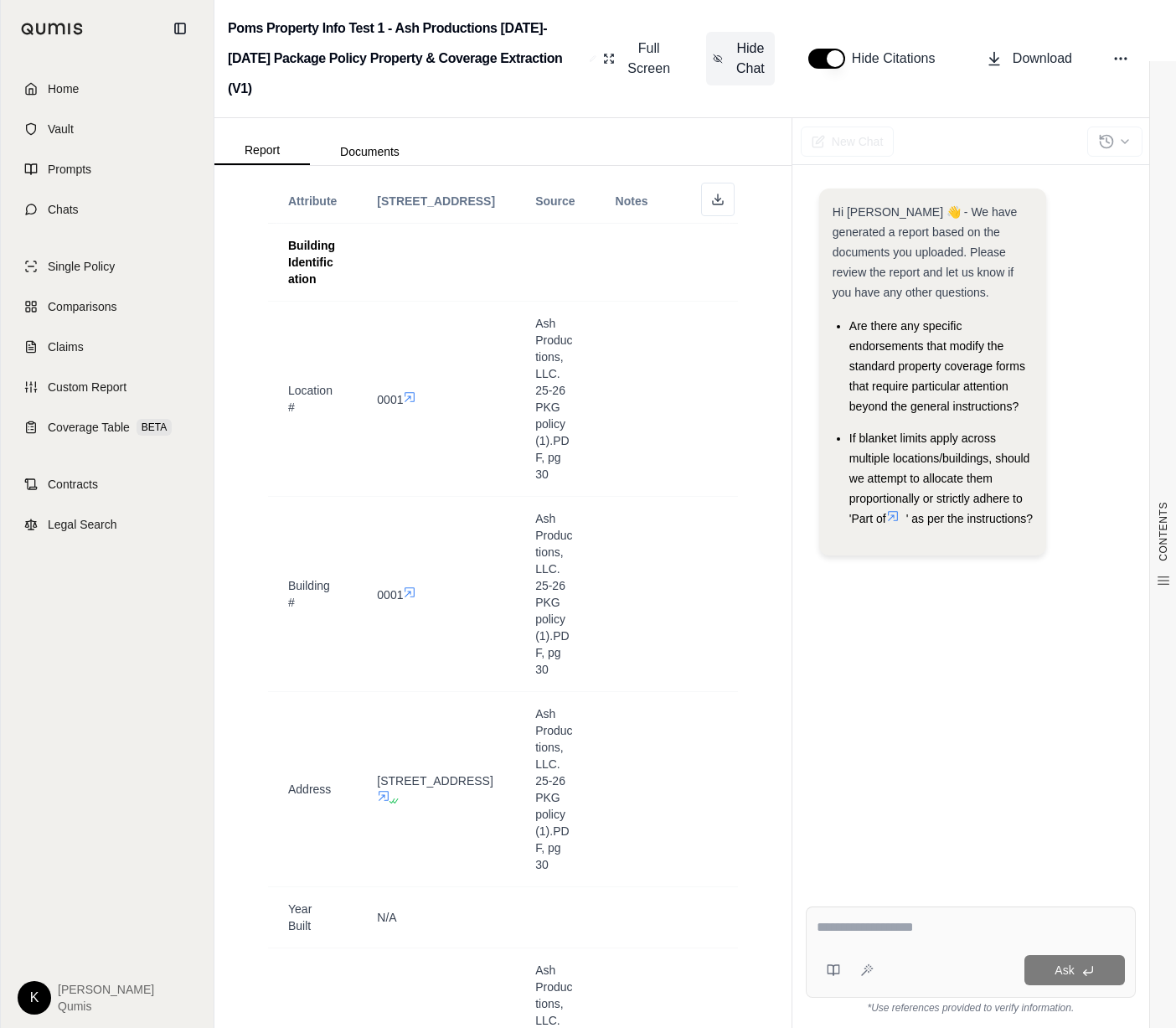
click at [751, 39] on span "Hide Chat" at bounding box center [751, 59] width 36 height 41
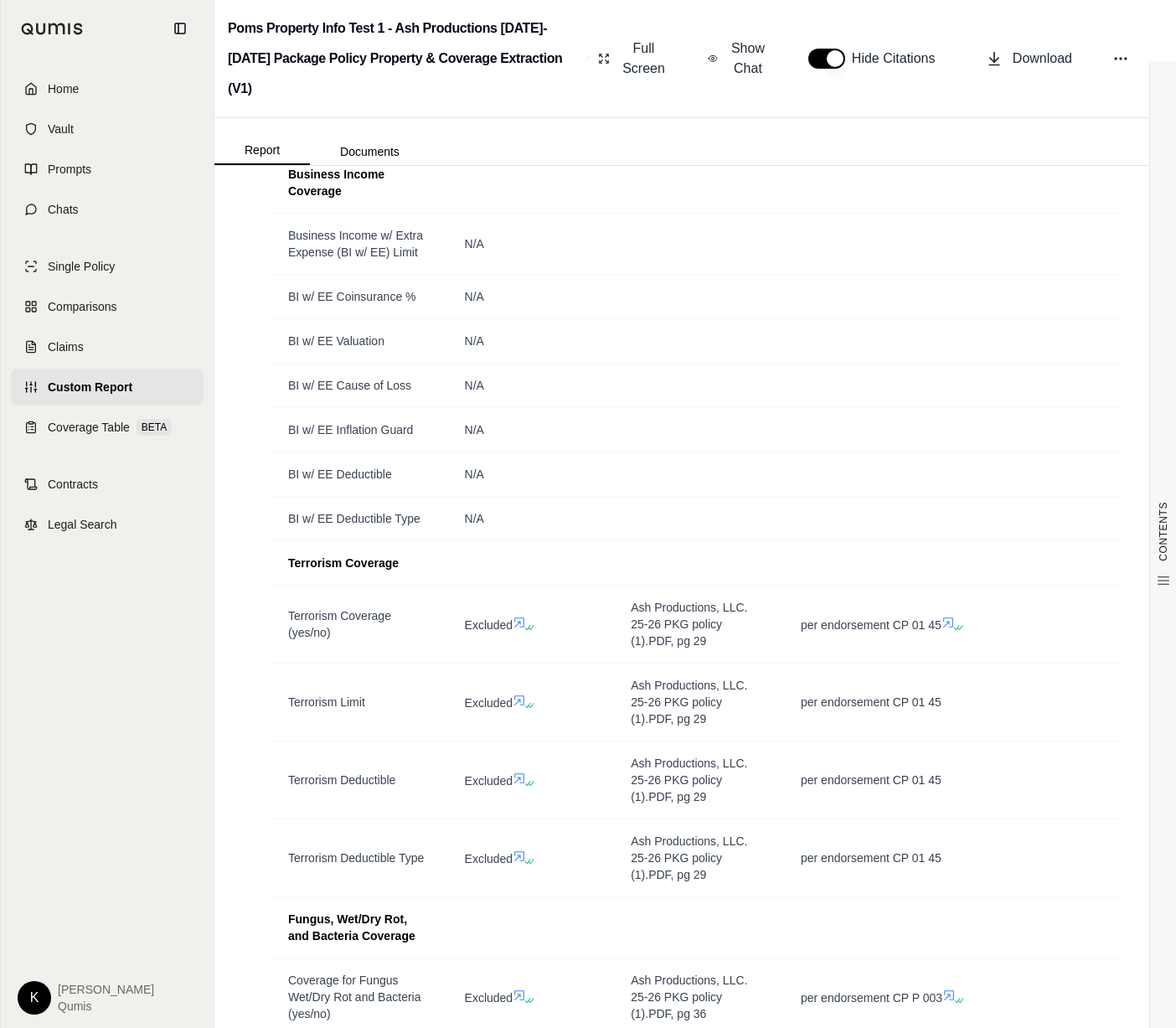
scroll to position [2688, 0]
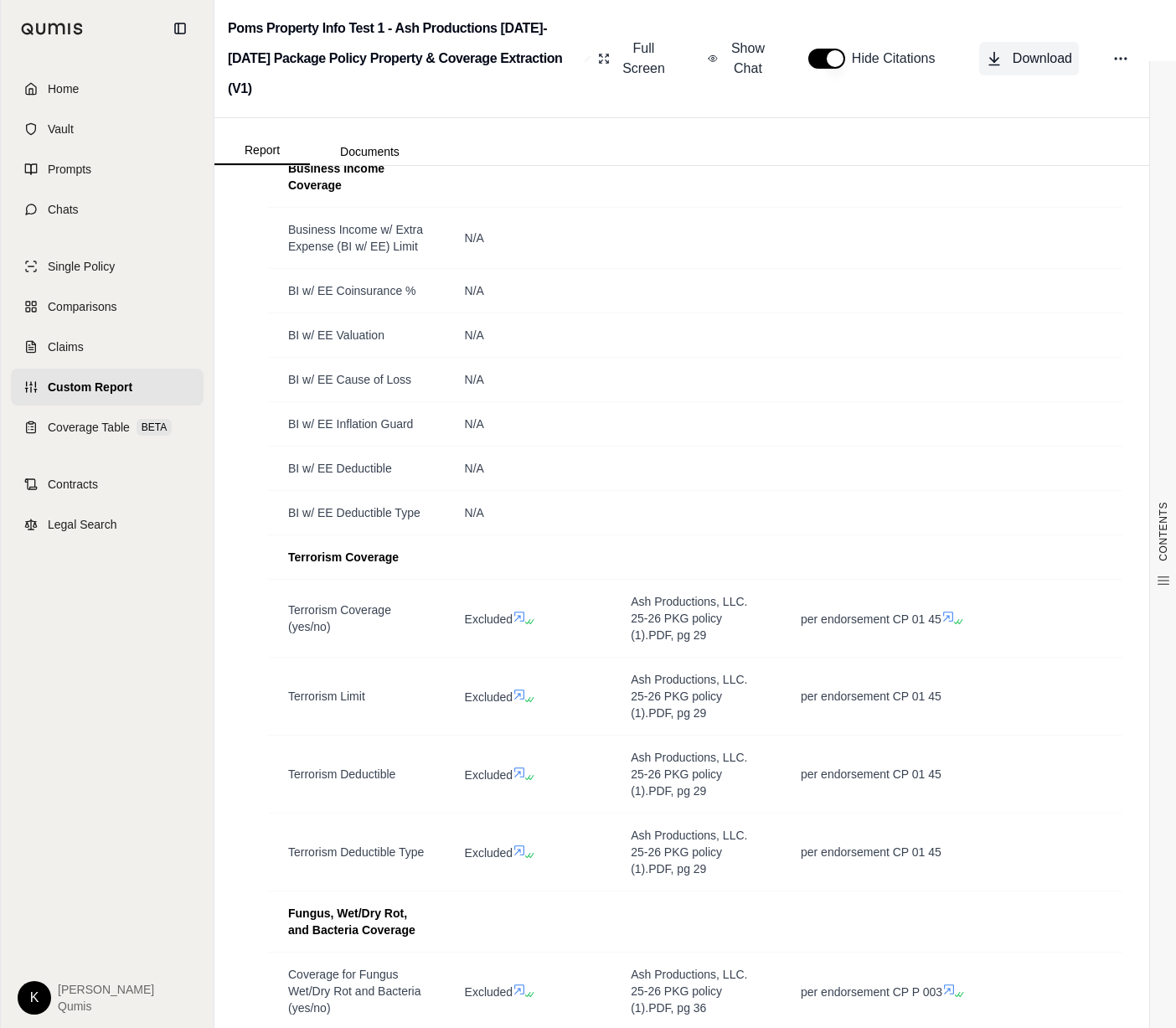
click at [1026, 52] on span "Download" at bounding box center [1042, 58] width 59 height 20
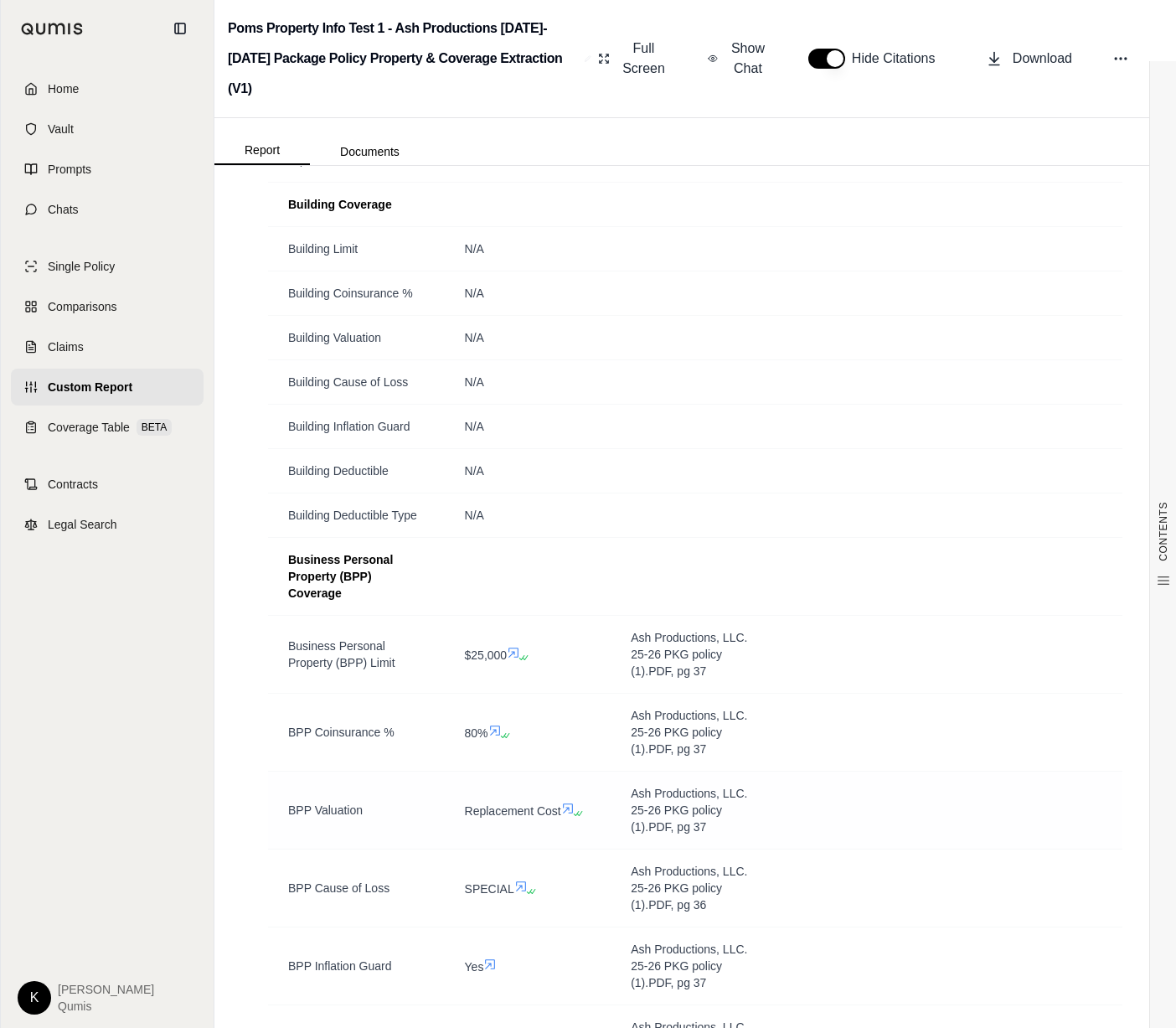
scroll to position [0, 0]
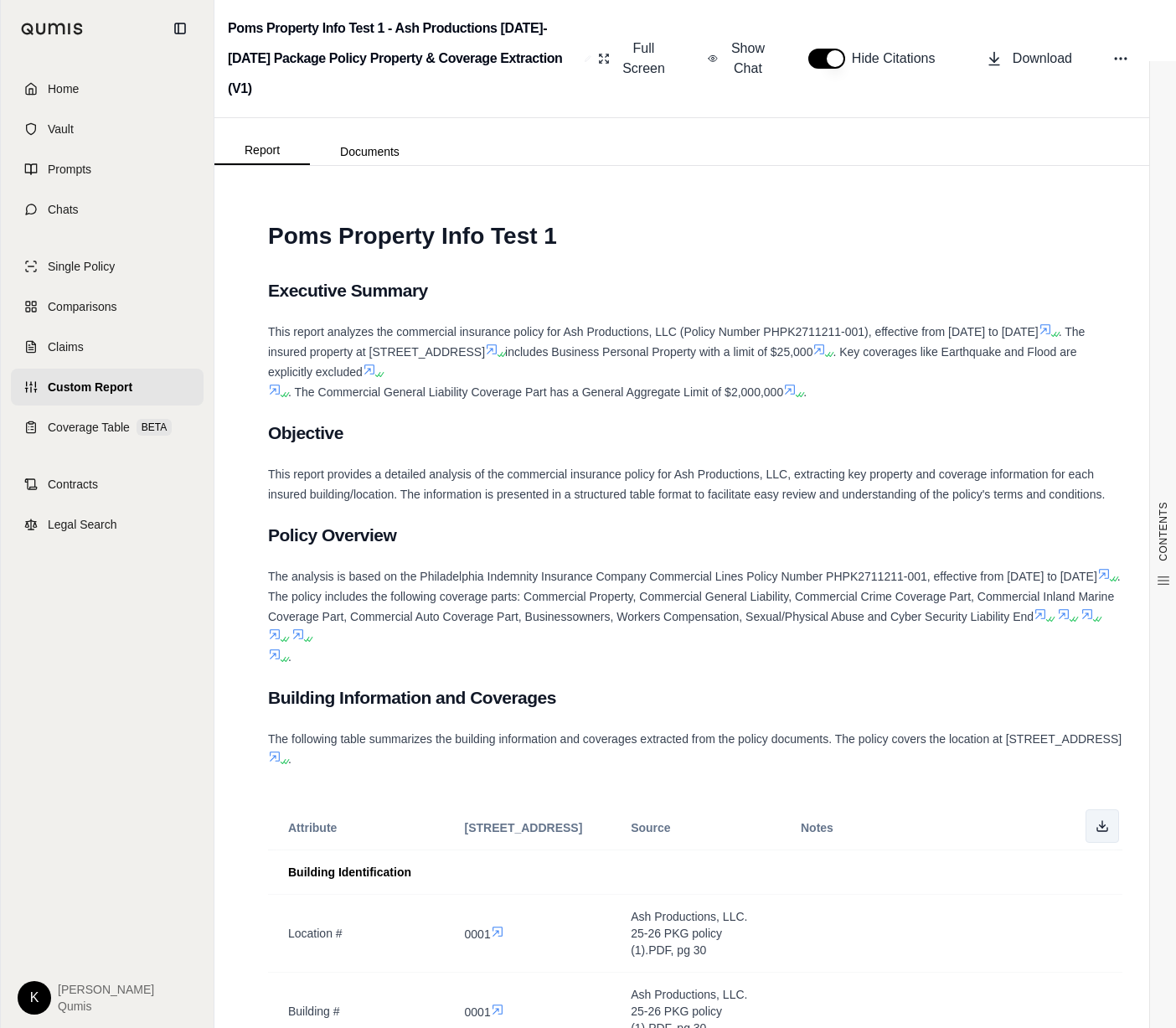
click at [1061, 819] on icon at bounding box center [1102, 826] width 14 height 14
